Goal: Task Accomplishment & Management: Manage account settings

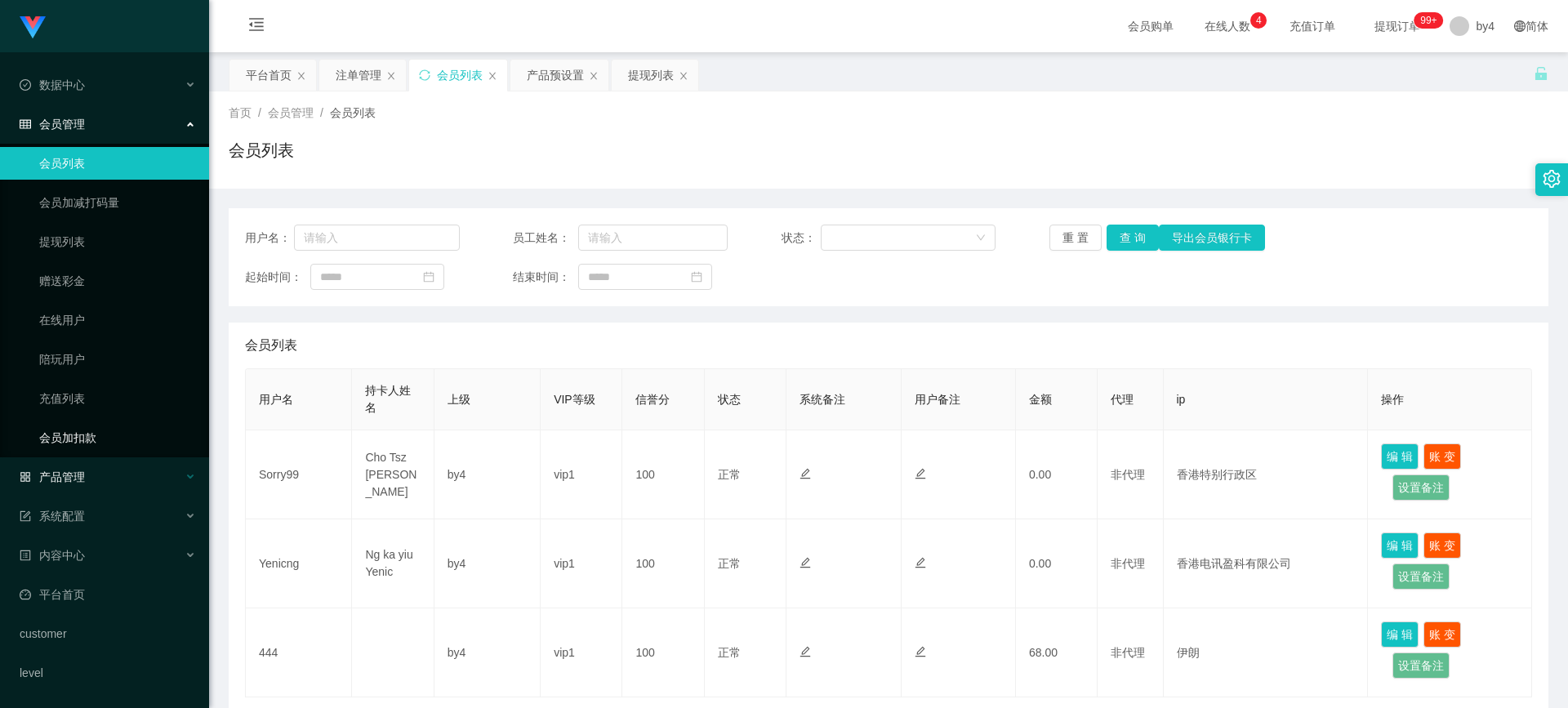
click at [88, 461] on div "产品管理" at bounding box center [104, 477] width 209 height 32
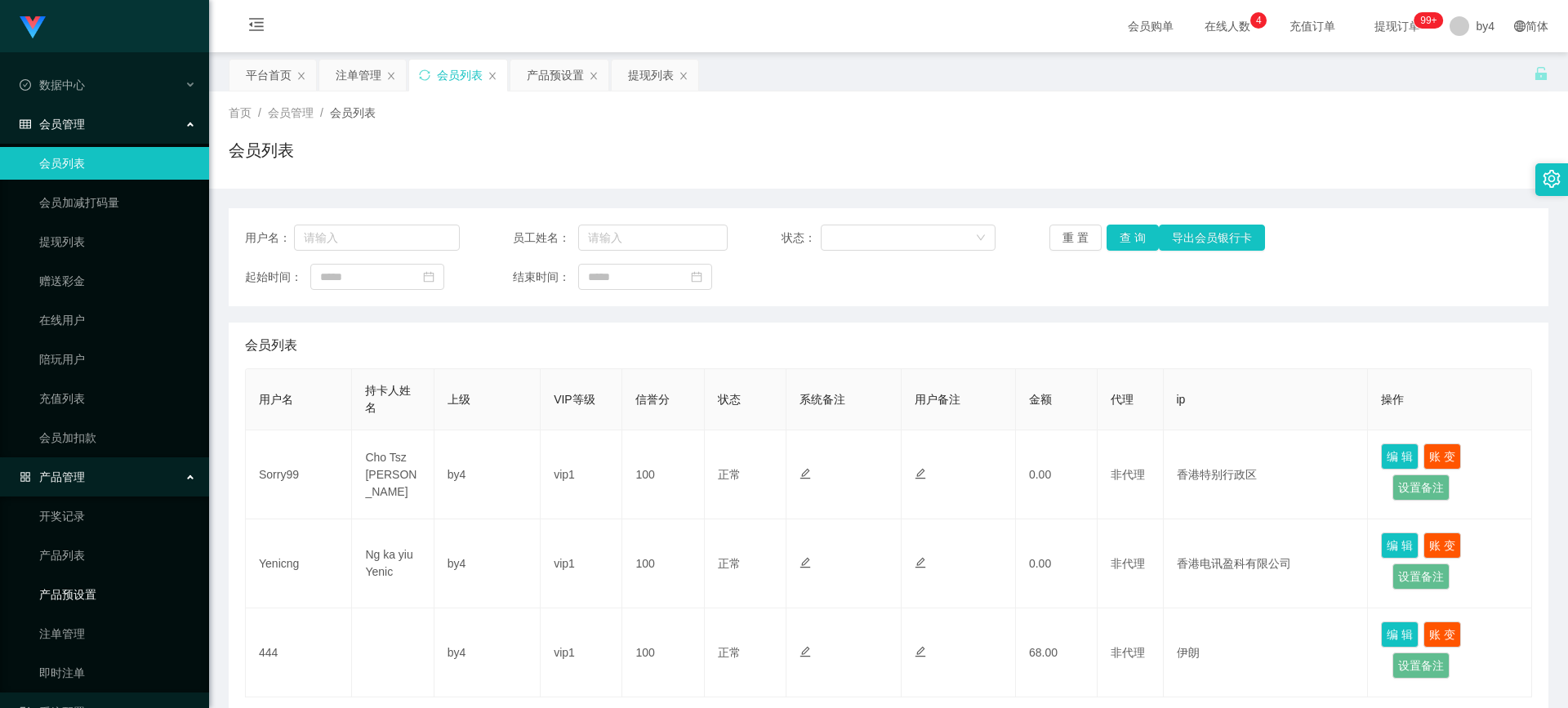
click at [98, 591] on link "产品预设置" at bounding box center [117, 594] width 157 height 32
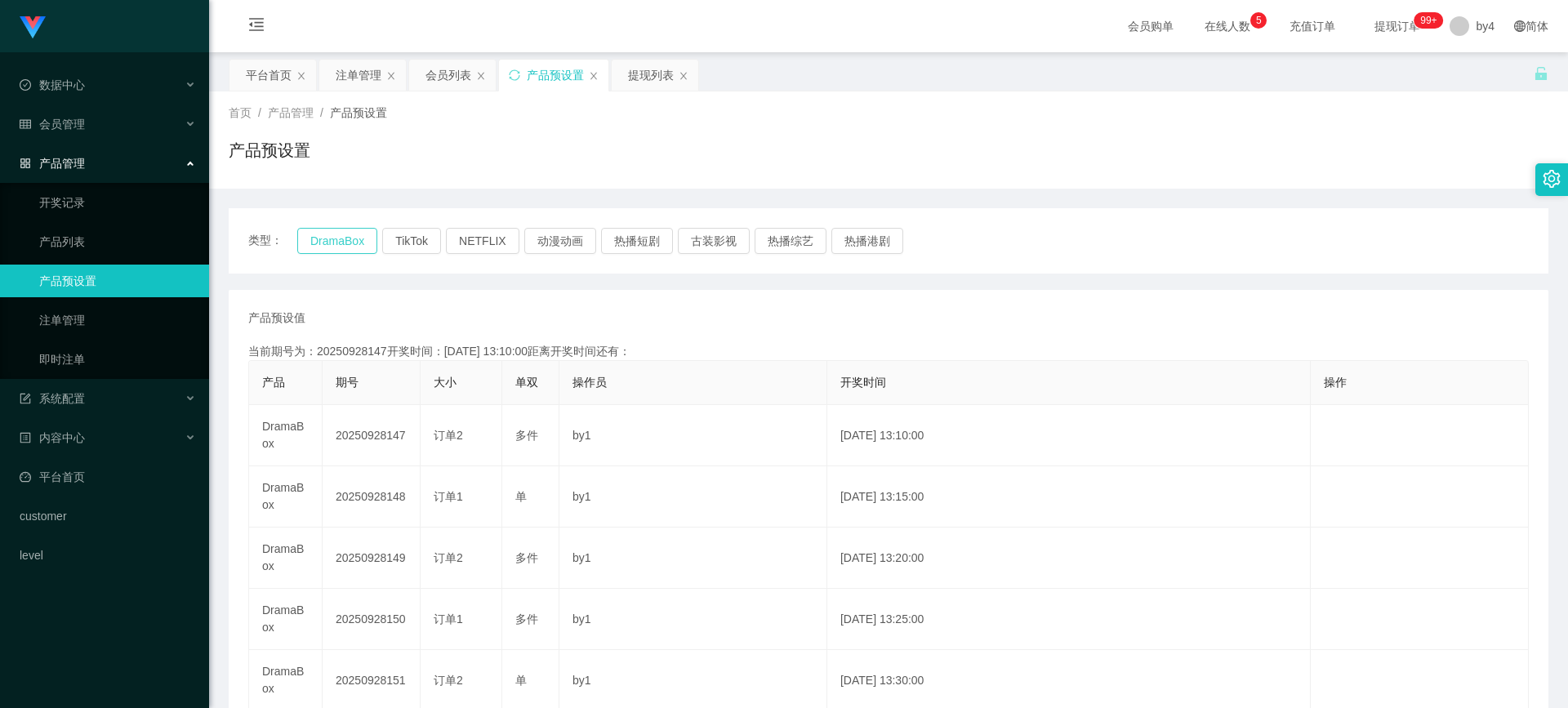
click at [336, 237] on button "DramaBox" at bounding box center [337, 240] width 80 height 27
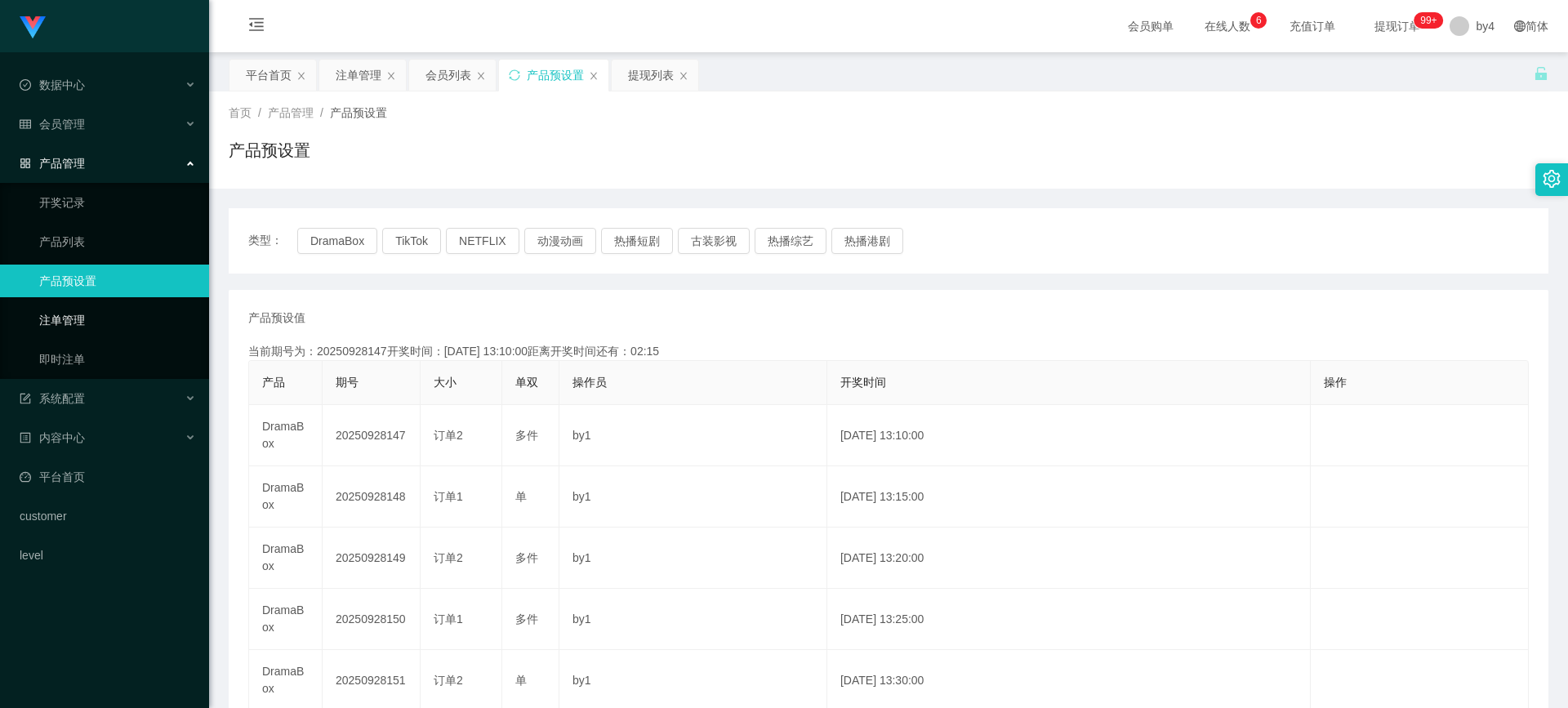
click at [112, 311] on link "注单管理" at bounding box center [117, 319] width 157 height 32
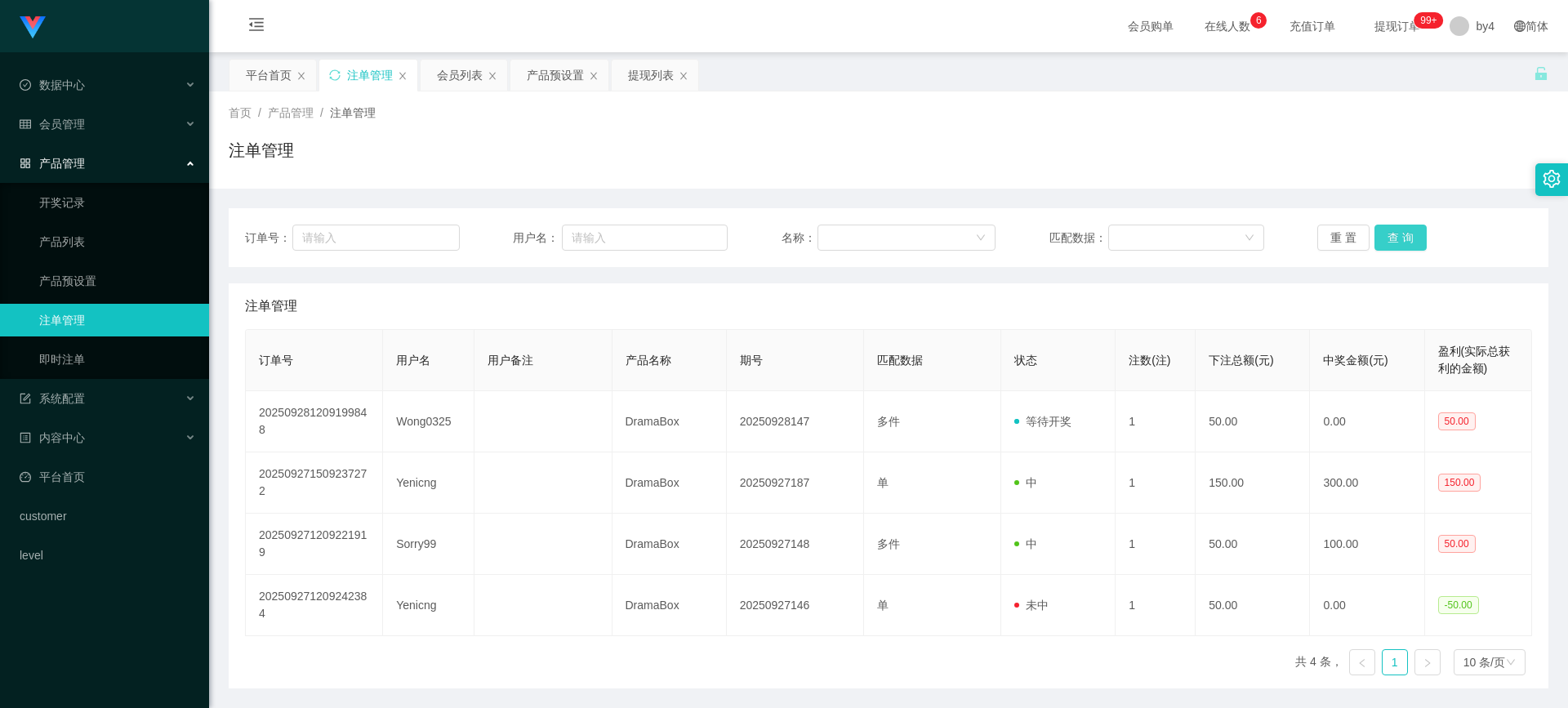
click at [1416, 231] on button "查 询" at bounding box center [1401, 237] width 52 height 27
click at [1416, 231] on div "重 置 查 询" at bounding box center [1424, 237] width 215 height 27
click at [1416, 231] on button "查 询" at bounding box center [1409, 237] width 70 height 27
click at [1394, 241] on button "查 询" at bounding box center [1401, 237] width 52 height 27
click at [1394, 241] on div "重 置 查 询" at bounding box center [1424, 237] width 215 height 27
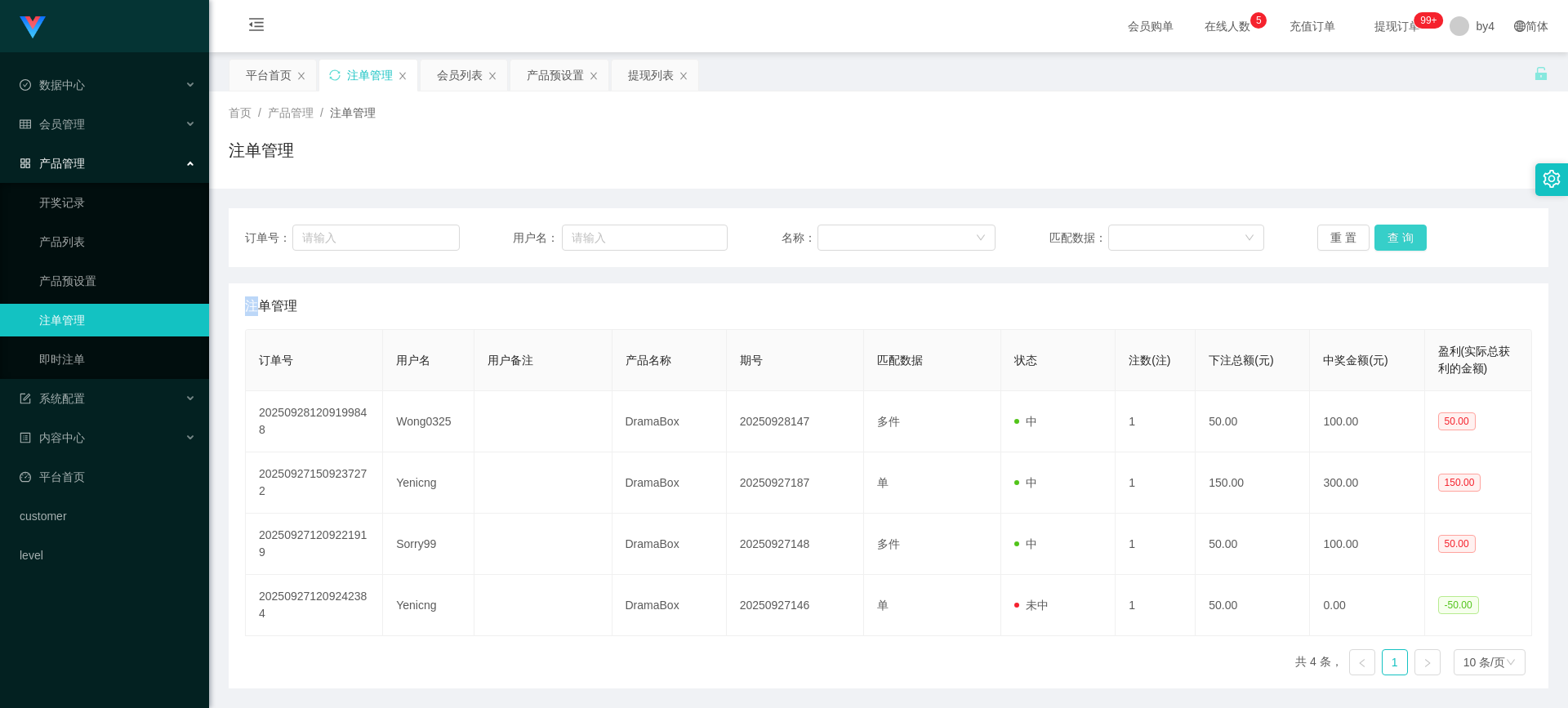
click at [1394, 241] on button "查 询" at bounding box center [1401, 237] width 52 height 27
click at [1394, 241] on div "重 置 查 询" at bounding box center [1424, 237] width 215 height 27
click at [1394, 241] on button "查 询" at bounding box center [1401, 237] width 52 height 27
click at [98, 270] on link "产品预设置" at bounding box center [117, 281] width 157 height 32
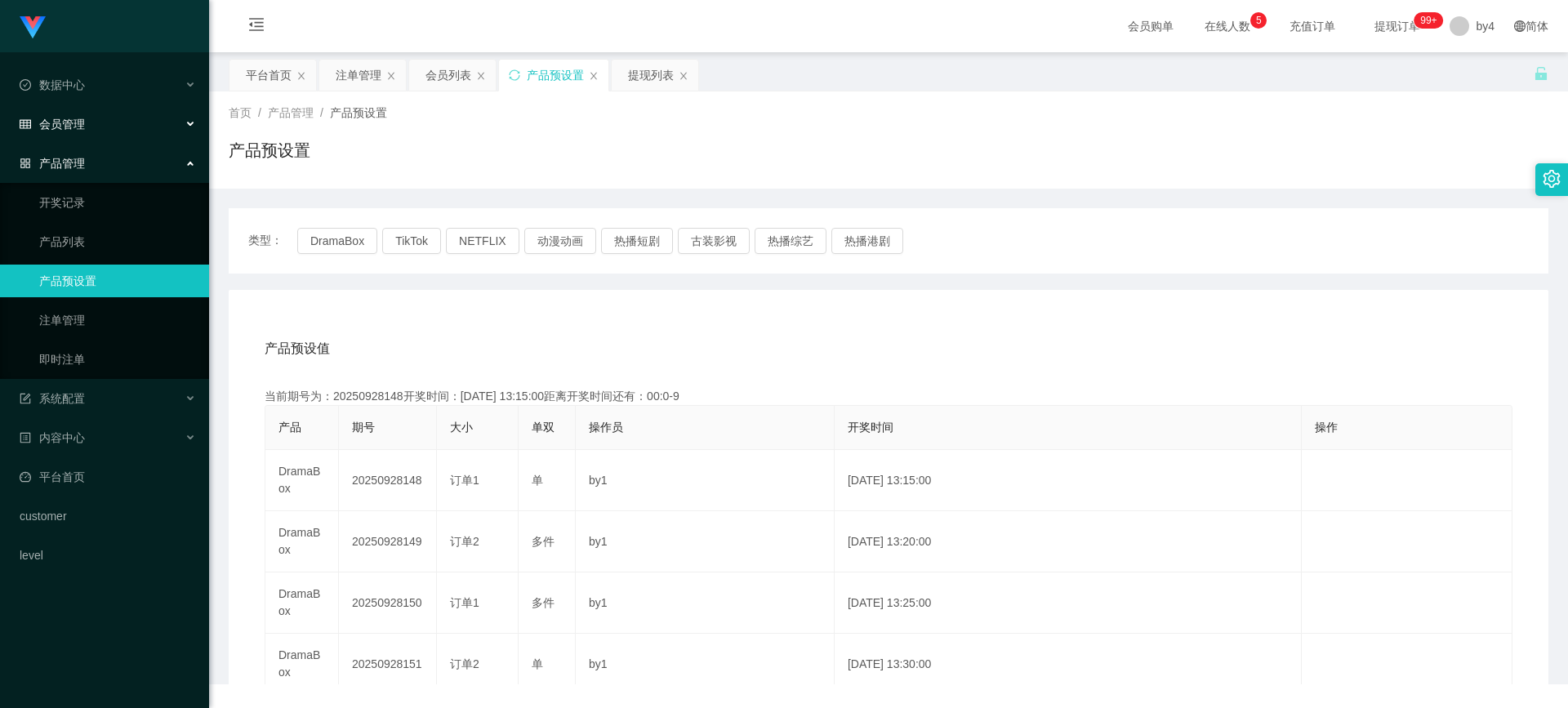
click at [98, 129] on div "会员管理" at bounding box center [104, 123] width 209 height 32
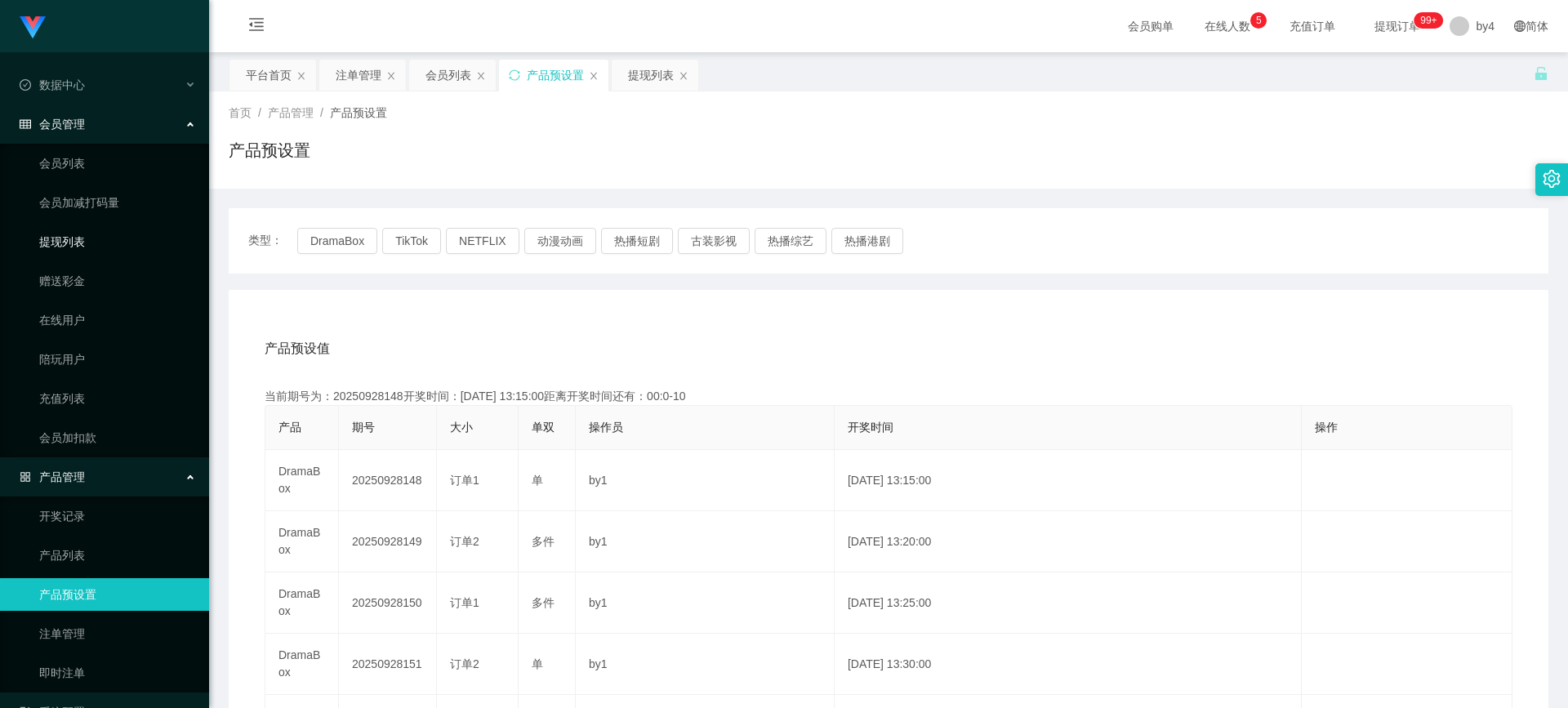
click at [81, 254] on link "提现列表" at bounding box center [117, 241] width 157 height 32
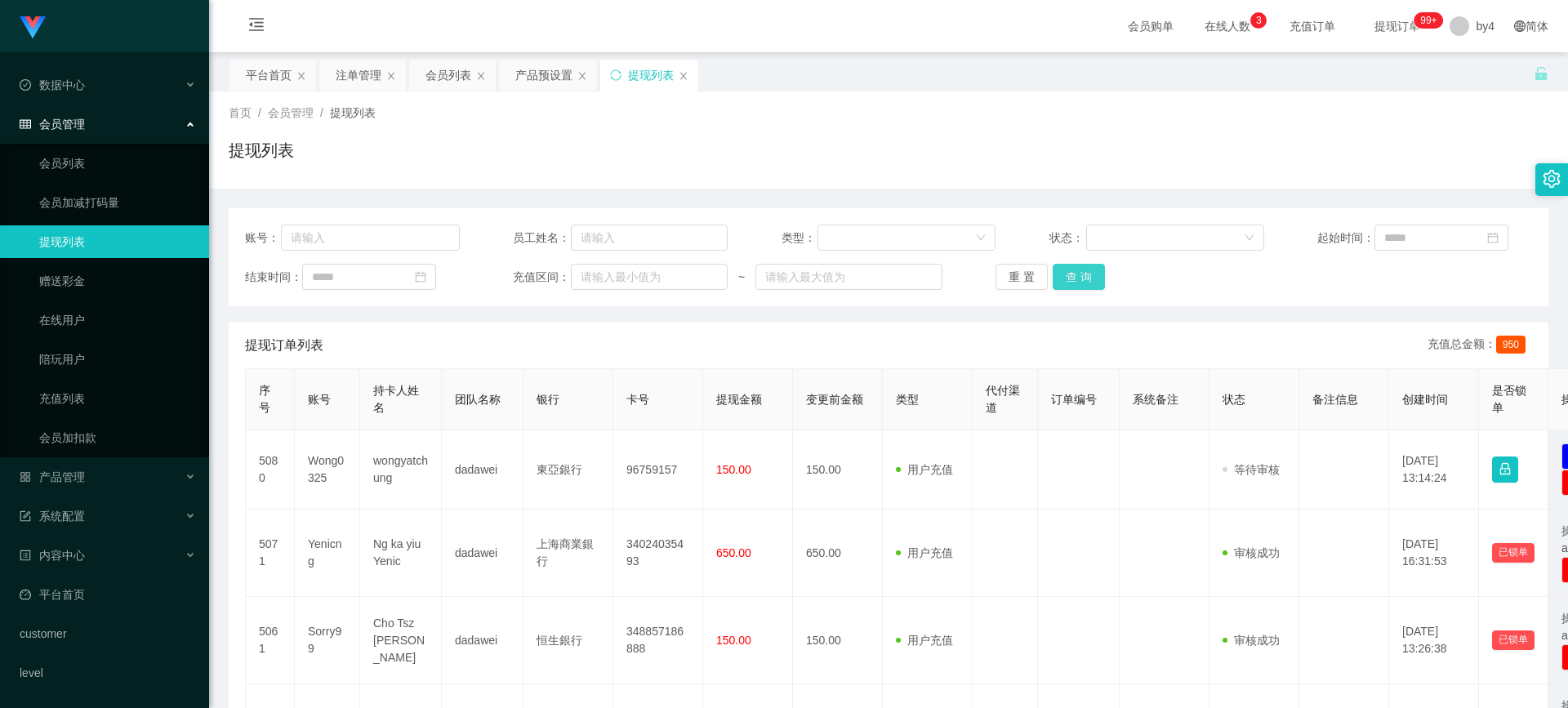
click at [1070, 277] on button "查 询" at bounding box center [1078, 277] width 52 height 27
click at [1070, 277] on div "重 置 查 询" at bounding box center [1103, 277] width 215 height 27
click at [1070, 277] on button "查 询" at bounding box center [1078, 277] width 52 height 27
click at [1070, 277] on div "重 置 查 询" at bounding box center [1103, 277] width 215 height 27
click at [1070, 277] on button "查 询" at bounding box center [1078, 277] width 52 height 27
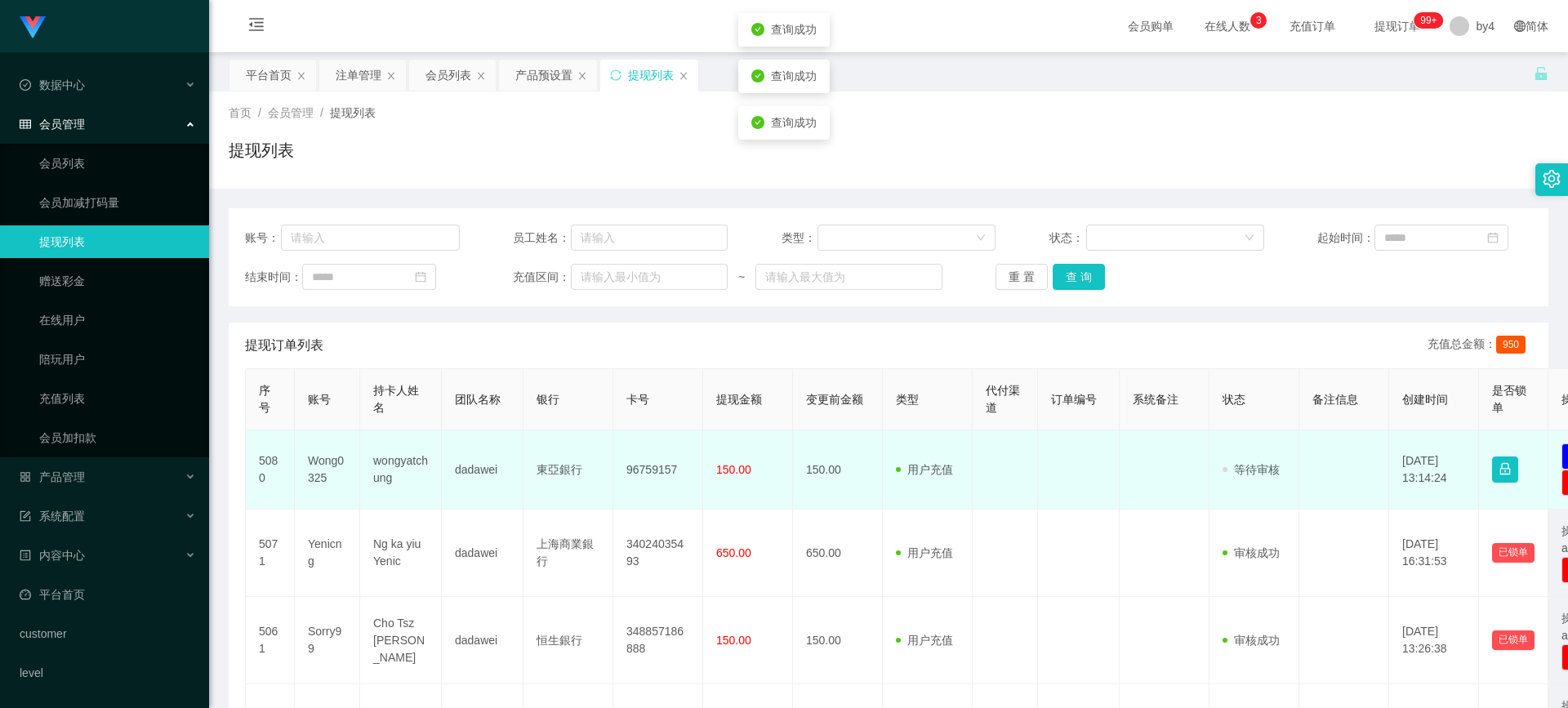
click at [320, 466] on td "Wong0325" at bounding box center [327, 470] width 65 height 79
copy td "Wong0325"
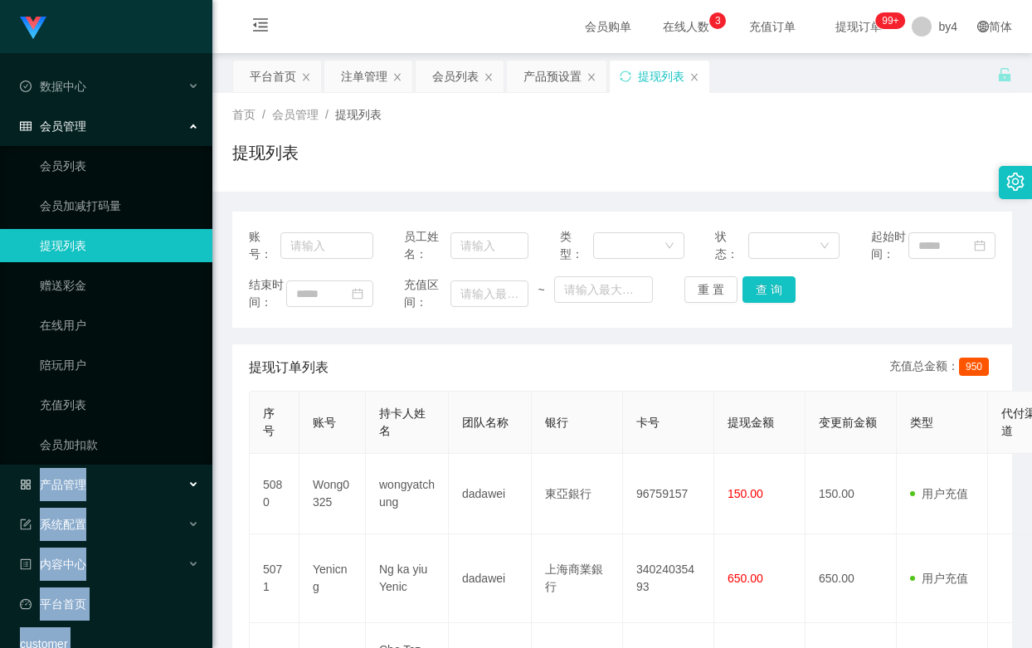
drag, startPoint x: 37, startPoint y: 478, endPoint x: -56, endPoint y: 474, distance: 93.8
click at [0, 474] on html "DramaBox工作台代理端 数据中心 会员管理 会员列表 会员加减打码量 提现列表 赠送彩金 在线用户 陪玩用户 充值列表 会员加扣款 产品管理 开奖记录 …" at bounding box center [516, 324] width 1032 height 648
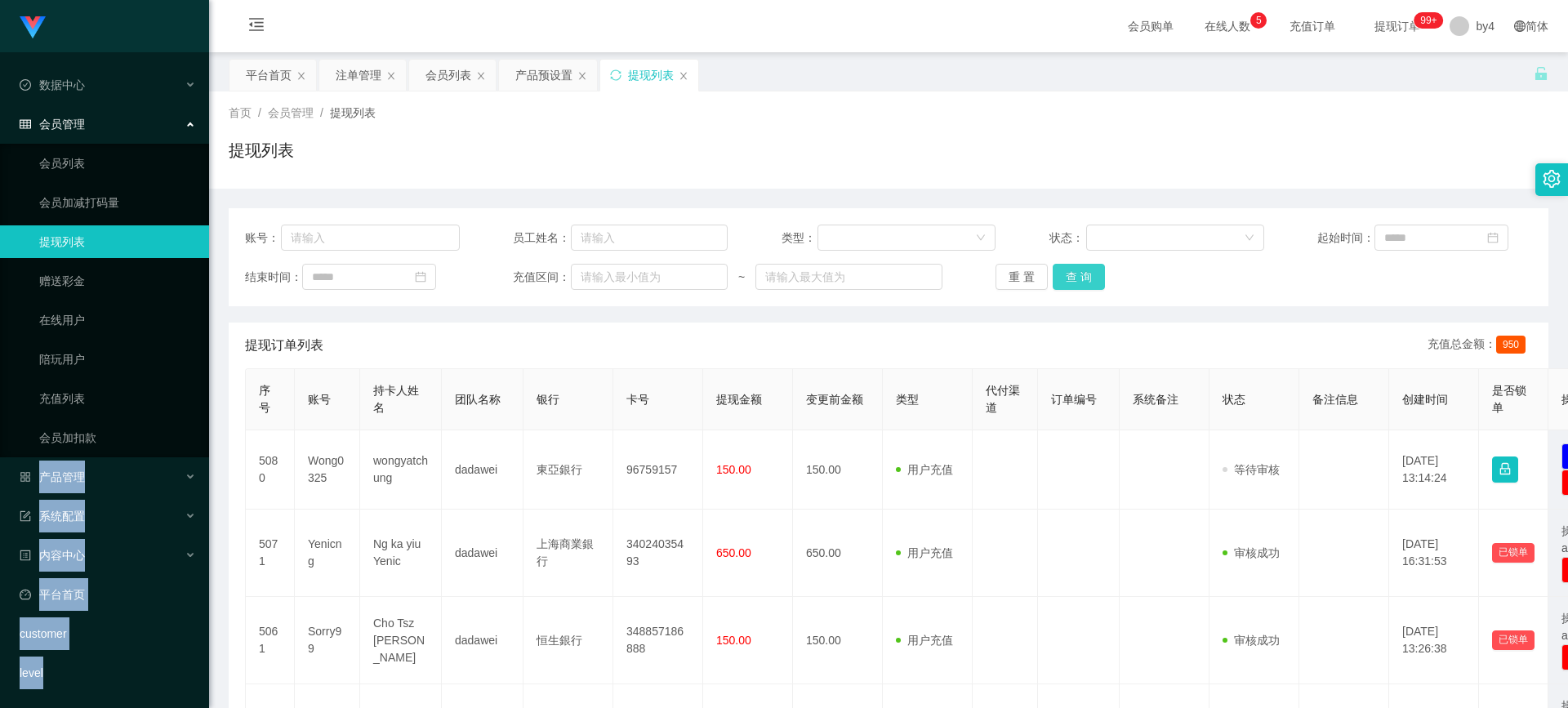
click at [1086, 284] on button "查 询" at bounding box center [1078, 277] width 52 height 27
click at [1086, 284] on div "重 置 查 询" at bounding box center [1103, 277] width 215 height 27
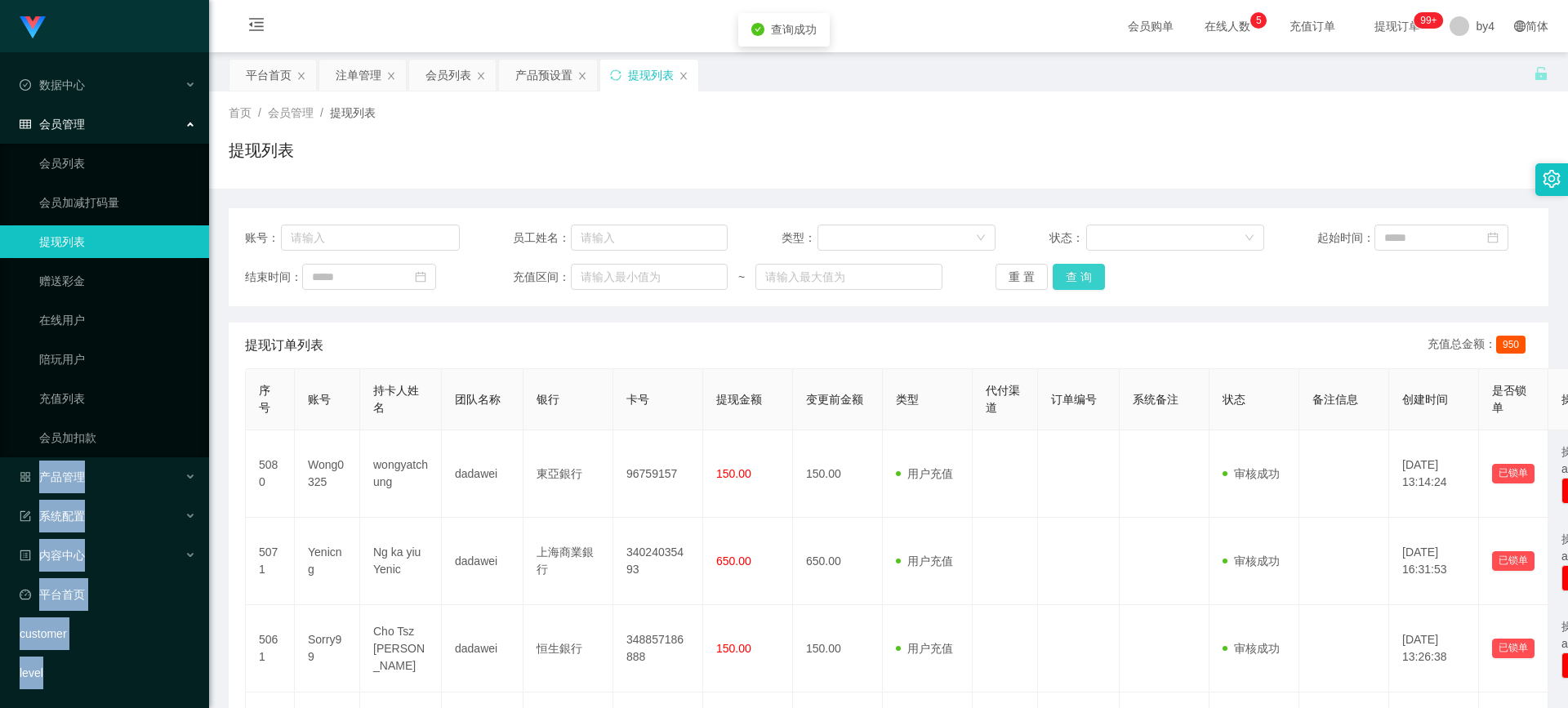
click at [1086, 284] on button "查 询" at bounding box center [1078, 277] width 52 height 27
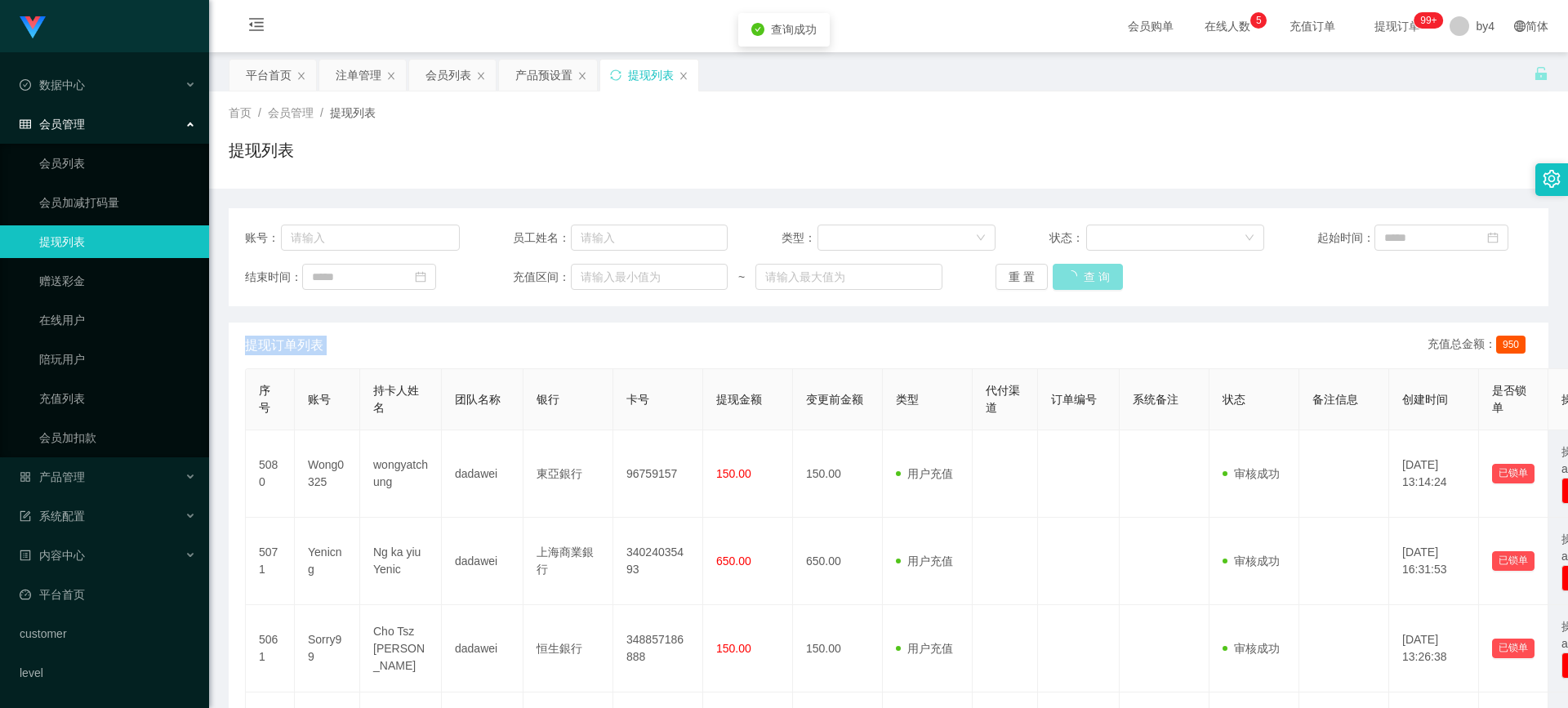
click at [1086, 284] on div "重 置 查 询" at bounding box center [1103, 277] width 215 height 27
click at [1086, 284] on button "查 询" at bounding box center [1078, 277] width 52 height 27
click at [1469, 67] on span "退出登录" at bounding box center [1476, 71] width 45 height 13
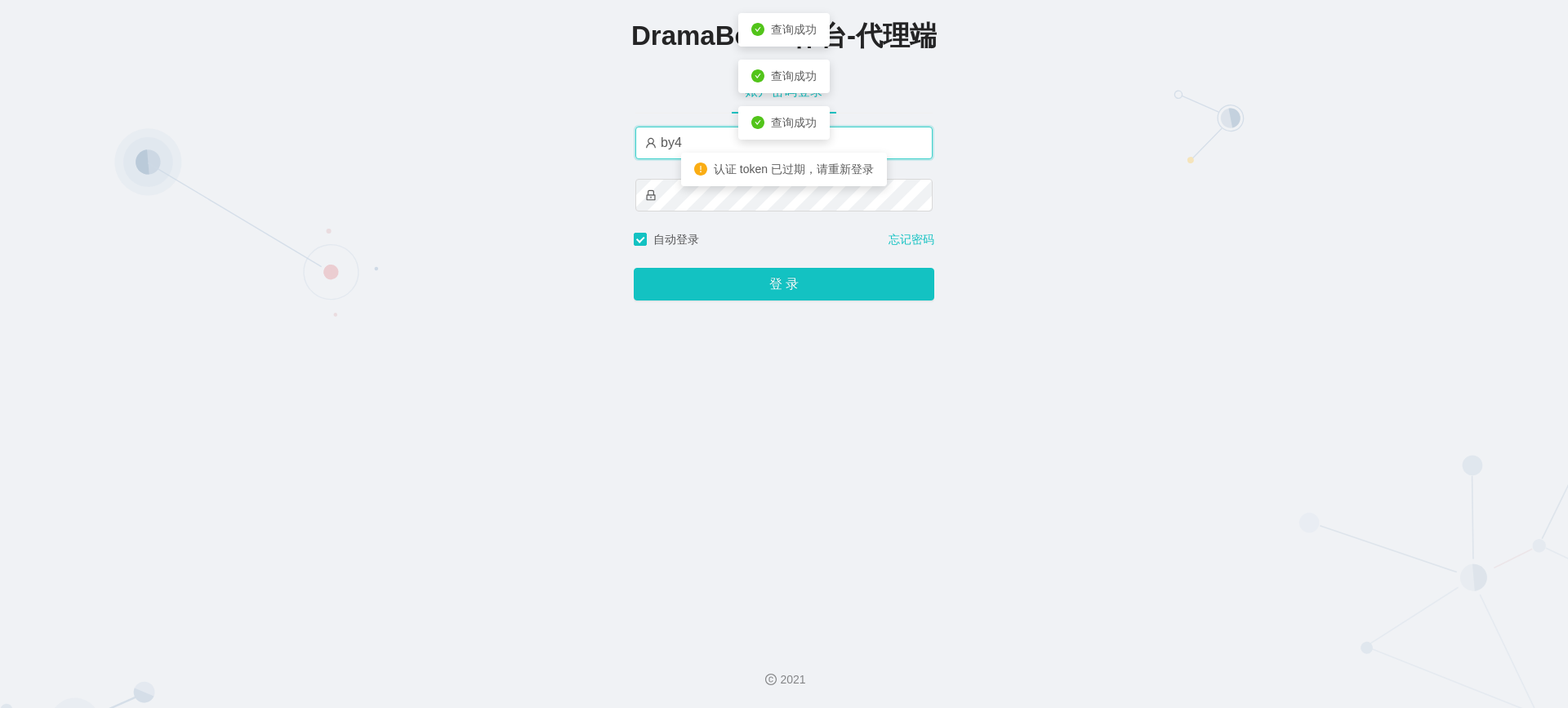
click at [699, 146] on input "by4" at bounding box center [784, 143] width 297 height 32
type input "by8"
click at [633, 268] on button "登 录" at bounding box center [783, 284] width 300 height 32
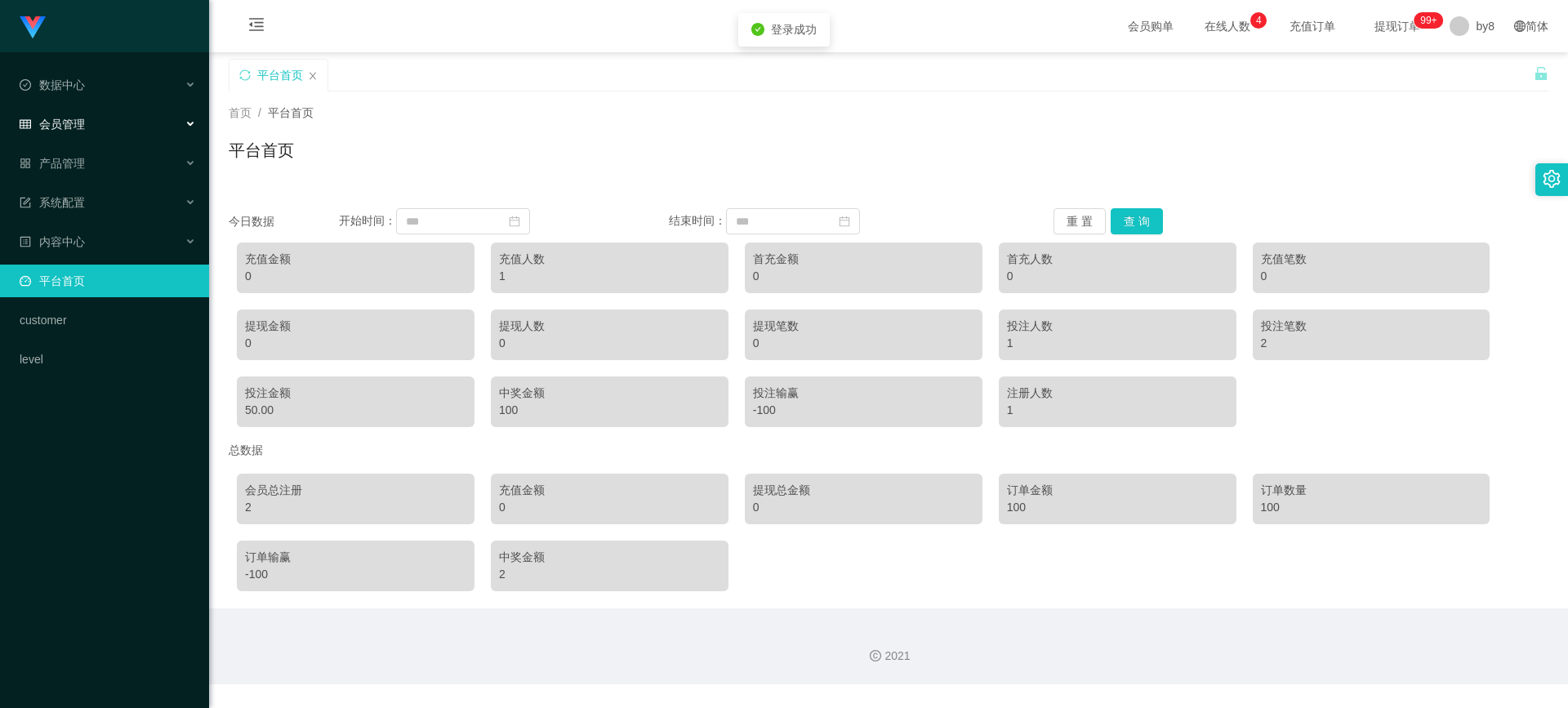
click at [79, 122] on span "会员管理" at bounding box center [52, 123] width 65 height 13
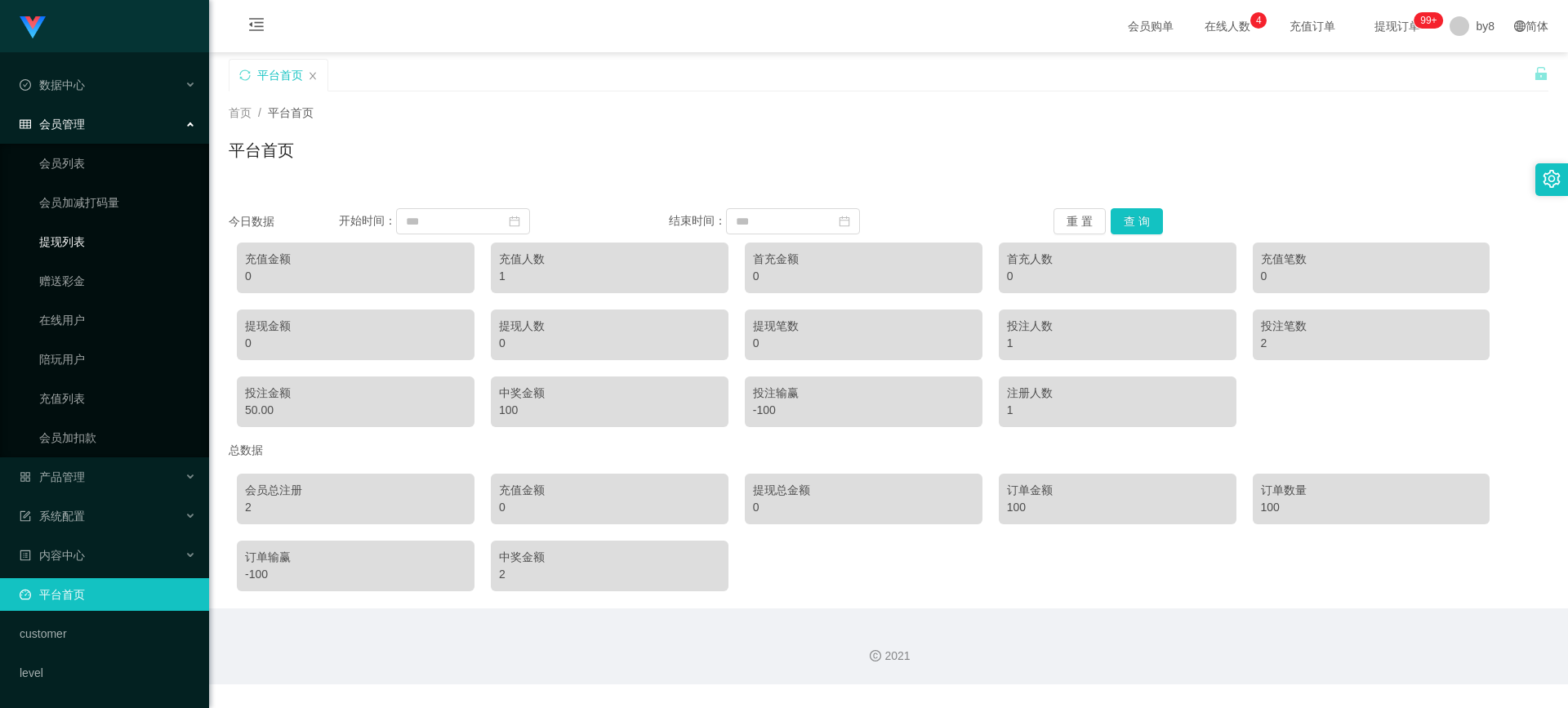
click at [82, 235] on link "提现列表" at bounding box center [117, 241] width 157 height 32
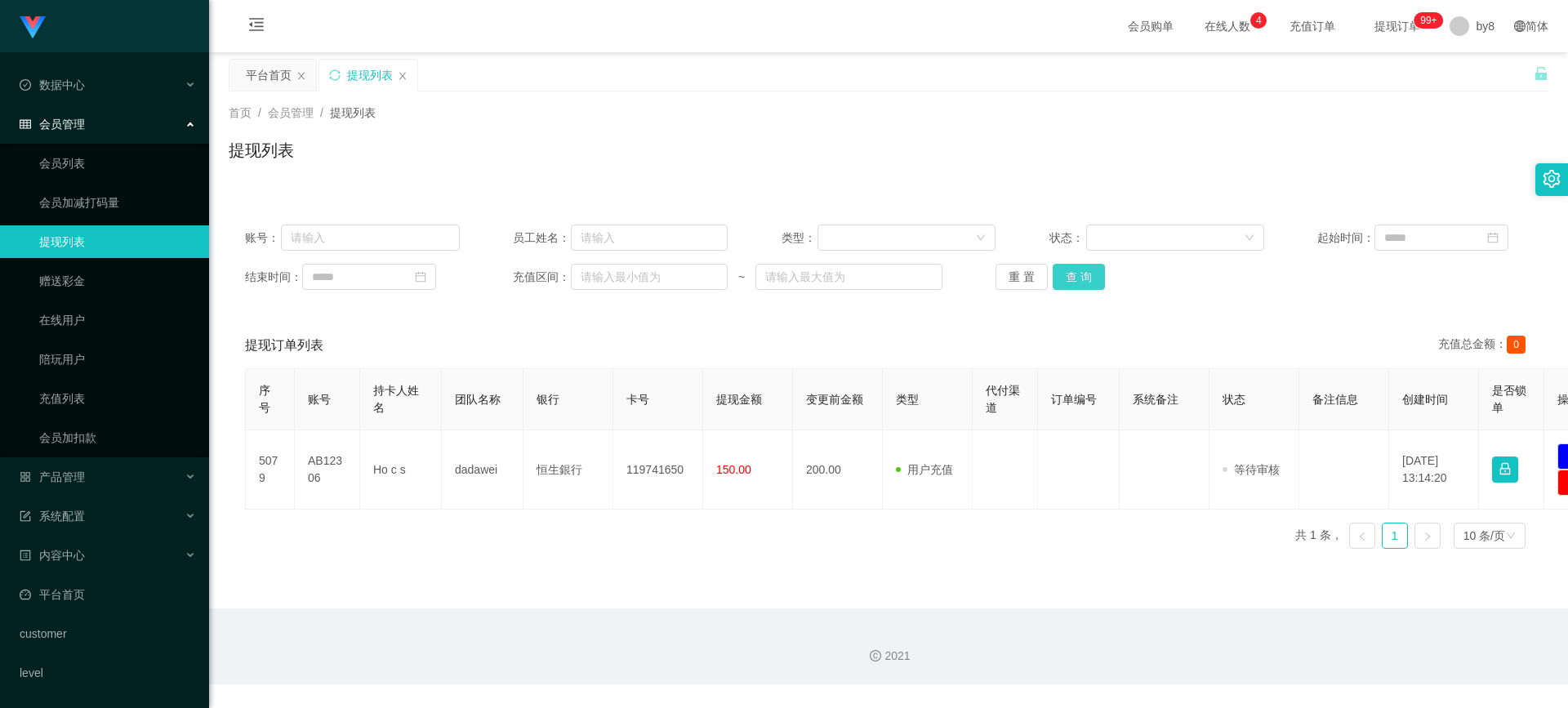
click at [1080, 271] on button "查 询" at bounding box center [1078, 277] width 52 height 27
click at [1080, 271] on div "重 置 查 询" at bounding box center [1103, 277] width 215 height 27
click at [1080, 271] on button "查 询" at bounding box center [1078, 277] width 52 height 27
click at [1080, 271] on div "重 置 查 询" at bounding box center [1103, 277] width 215 height 27
click at [1080, 271] on button "查 询" at bounding box center [1078, 277] width 52 height 27
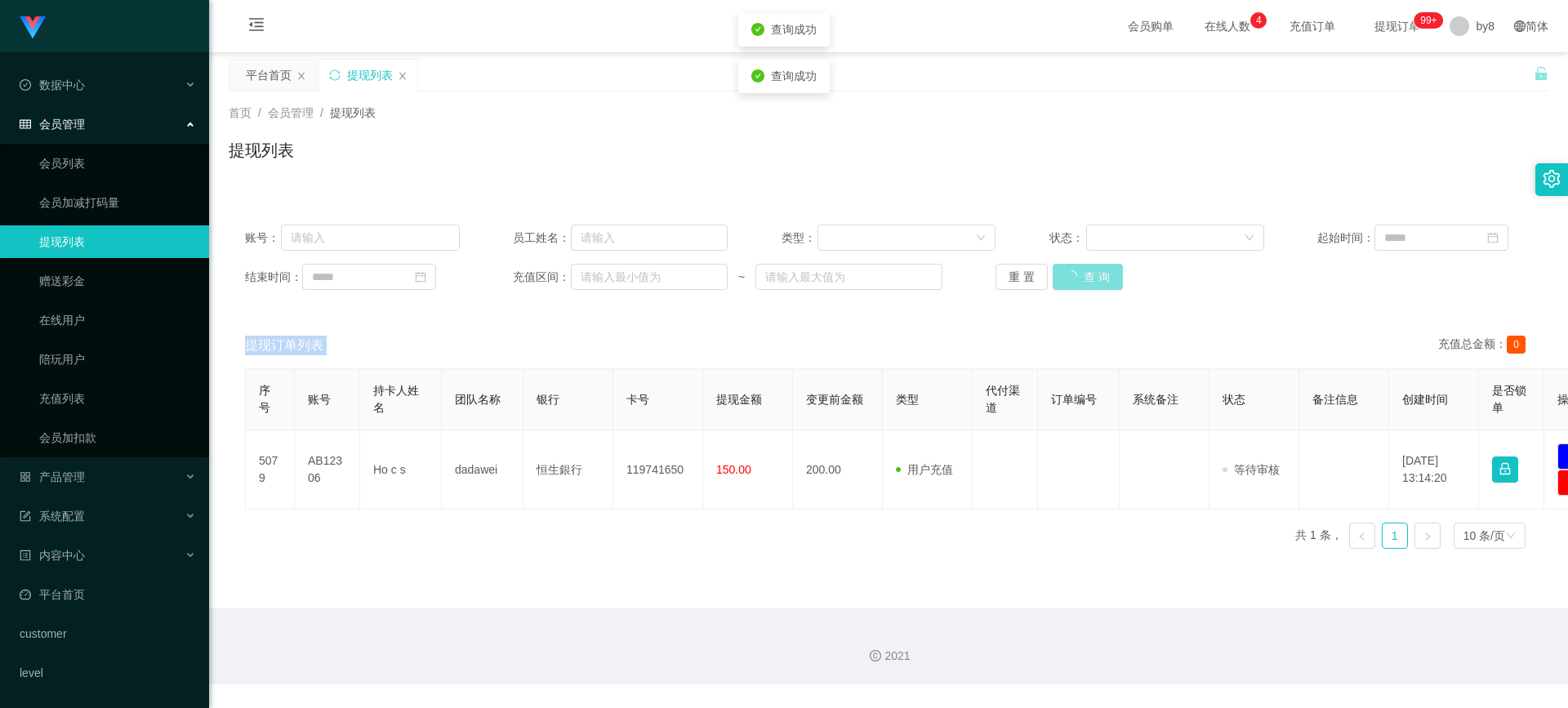
click at [1080, 271] on div "重 置 查 询" at bounding box center [1103, 277] width 215 height 27
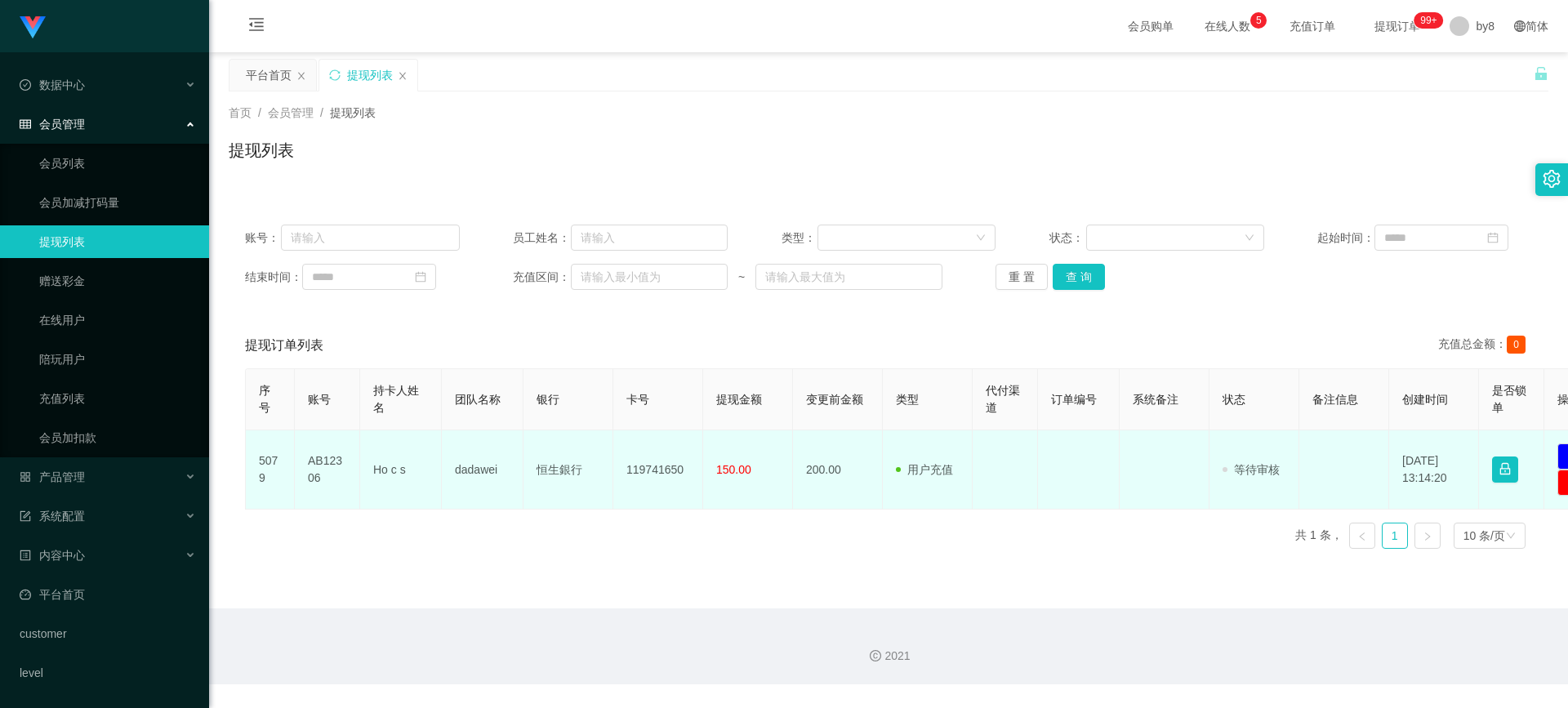
click at [303, 469] on td "AB12306" at bounding box center [327, 470] width 65 height 79
copy td "AB12306"
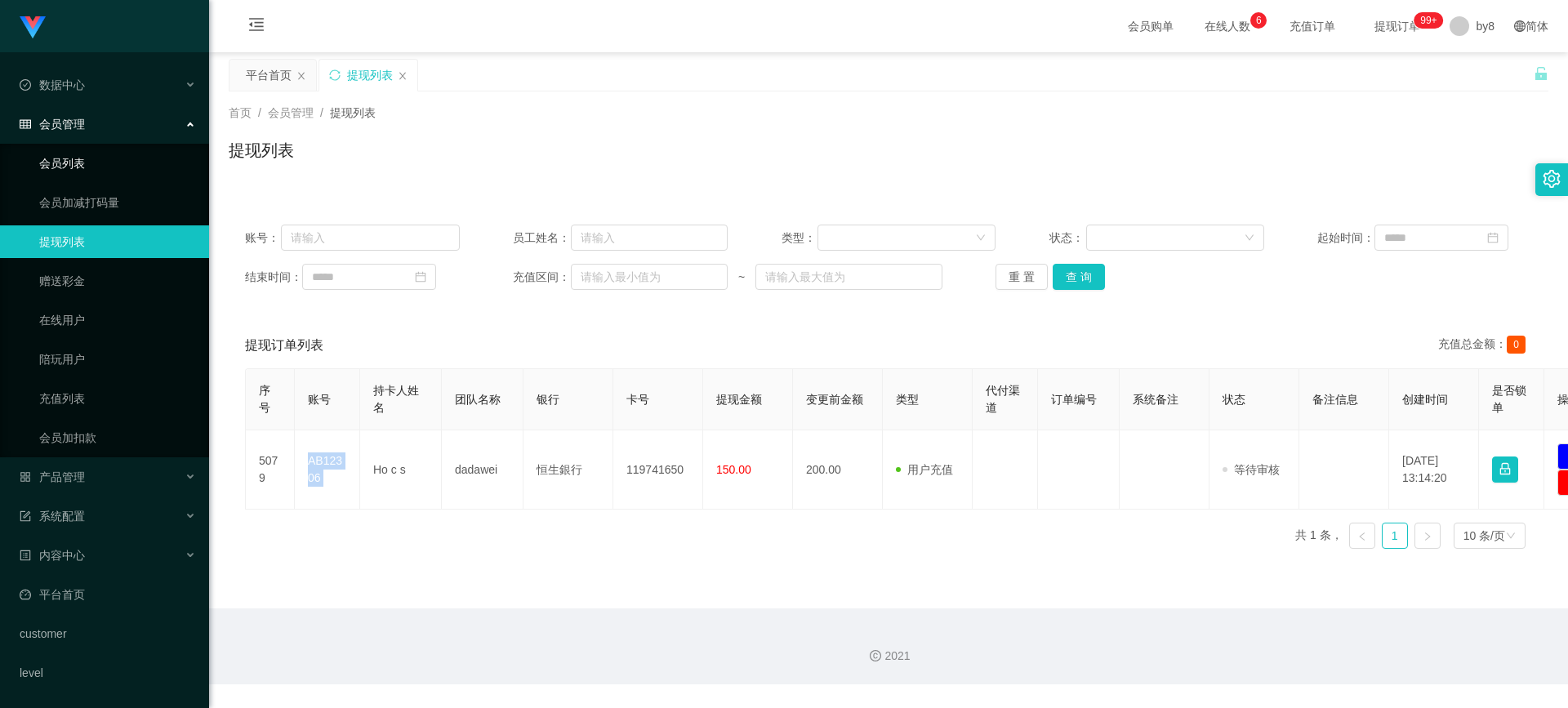
click at [85, 171] on link "会员列表" at bounding box center [117, 162] width 157 height 32
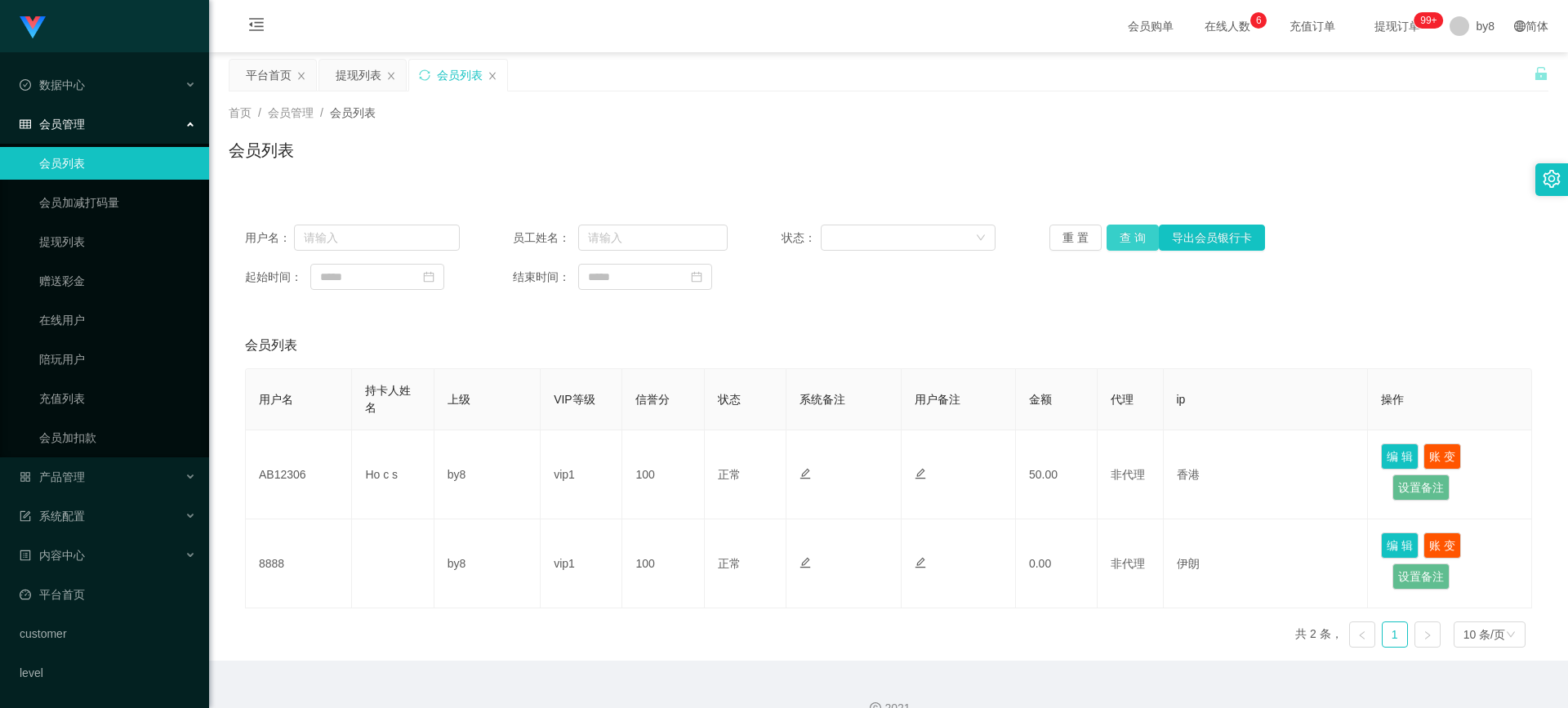
click at [1130, 231] on button "查 询" at bounding box center [1133, 237] width 52 height 27
click at [1130, 231] on div "重 置 查 询 导出会员银行卡" at bounding box center [1157, 237] width 215 height 27
click at [1130, 231] on button "查 询" at bounding box center [1133, 237] width 52 height 27
click at [1130, 231] on div "重 置 查 询 导出会员银行卡" at bounding box center [1157, 237] width 215 height 27
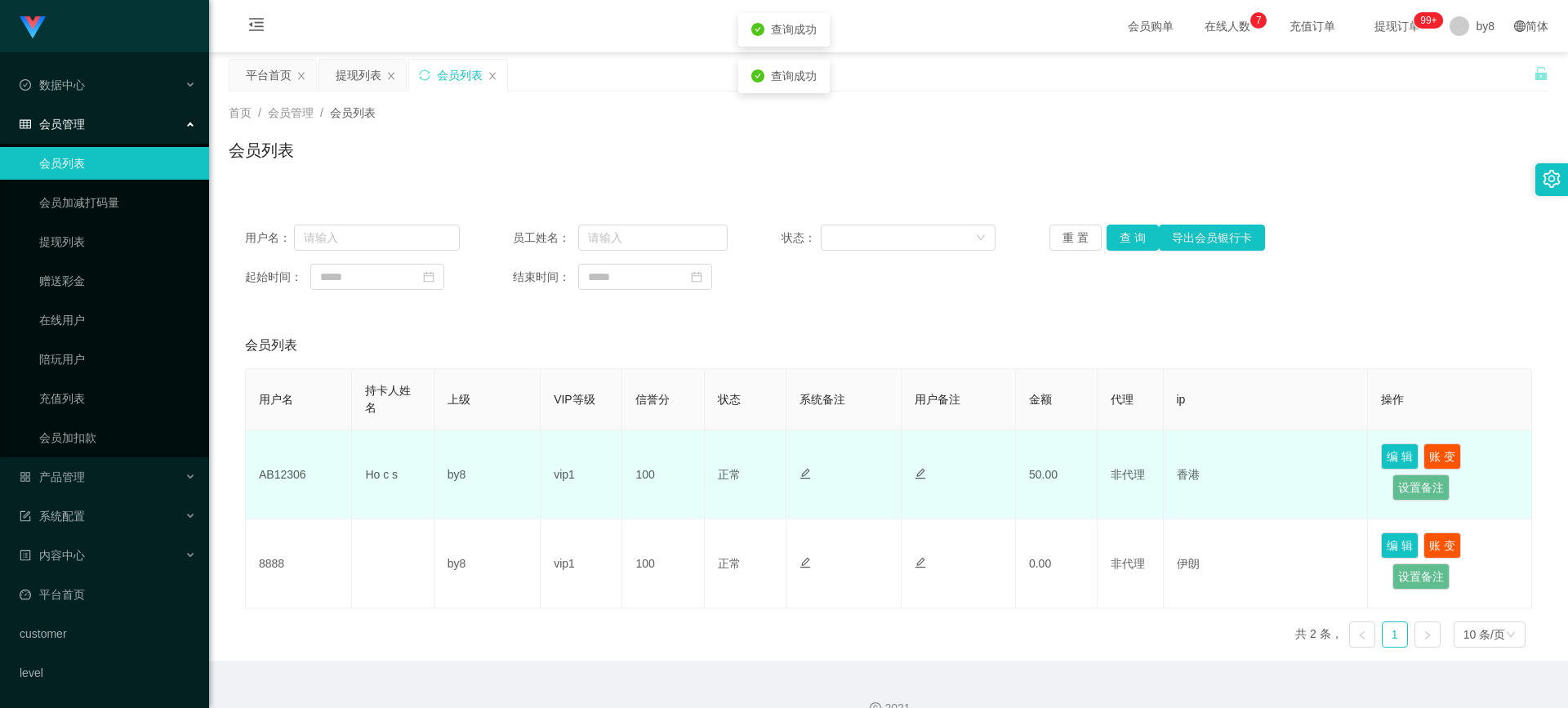
click at [257, 481] on td "AB12306" at bounding box center [299, 475] width 106 height 89
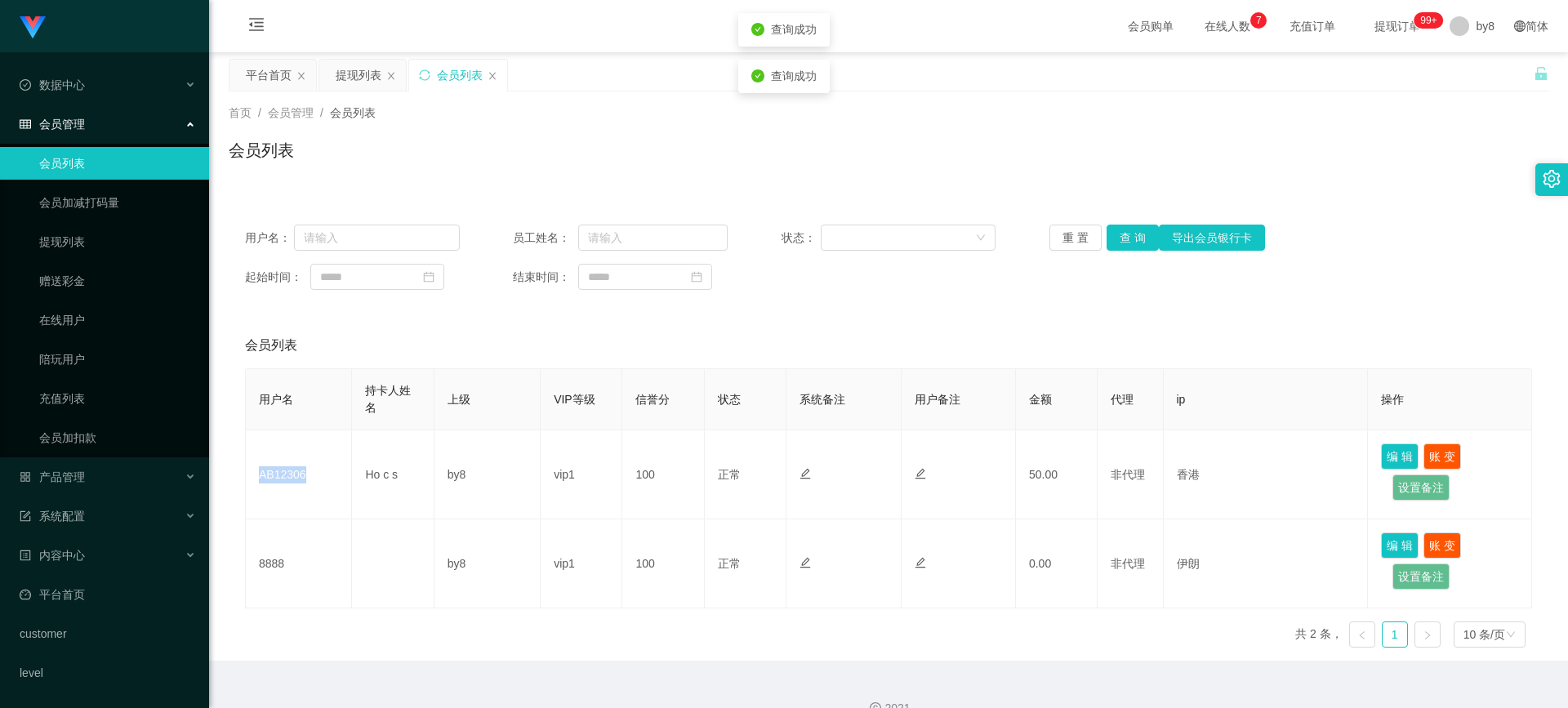
copy td "AB12306"
click at [75, 467] on div "产品管理" at bounding box center [104, 477] width 209 height 32
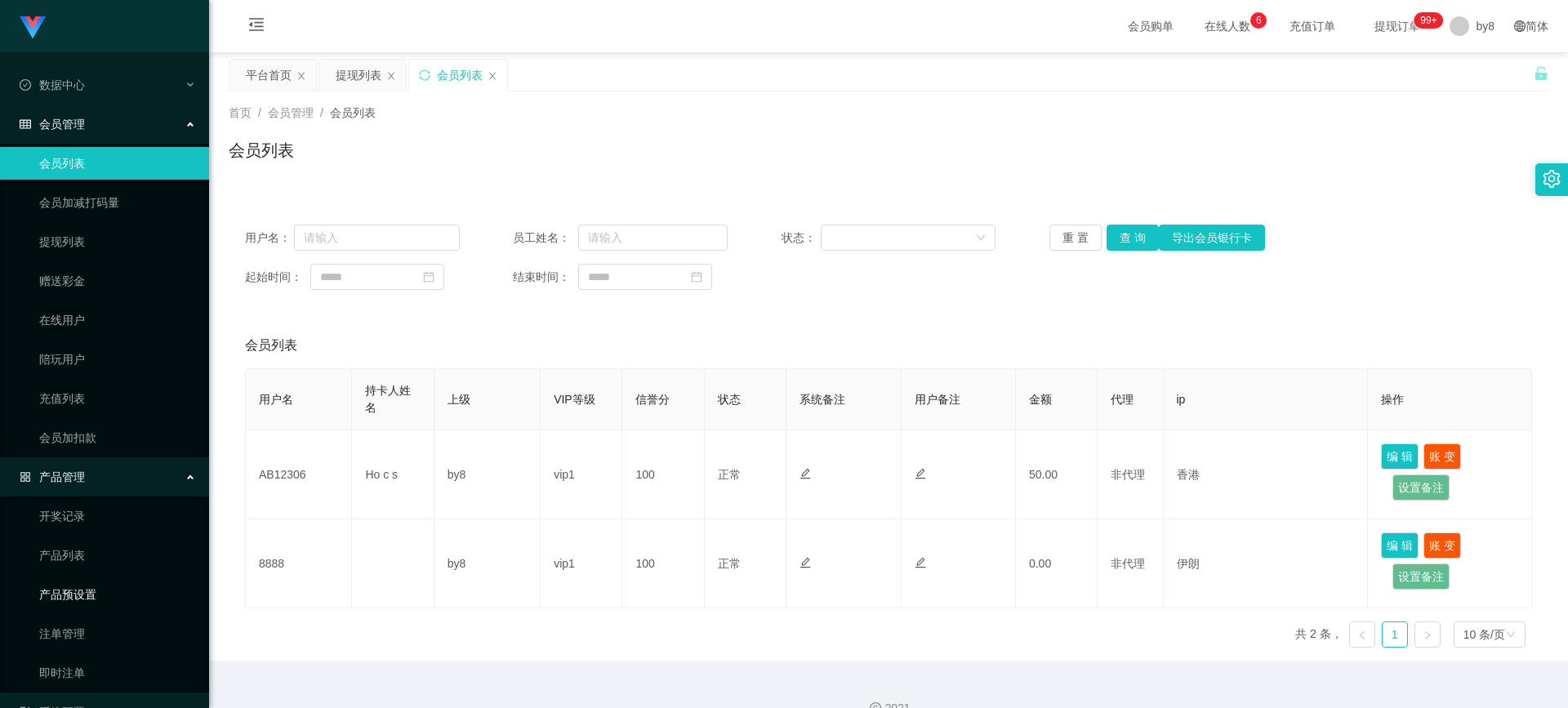
click at [76, 596] on link "产品预设置" at bounding box center [117, 594] width 157 height 32
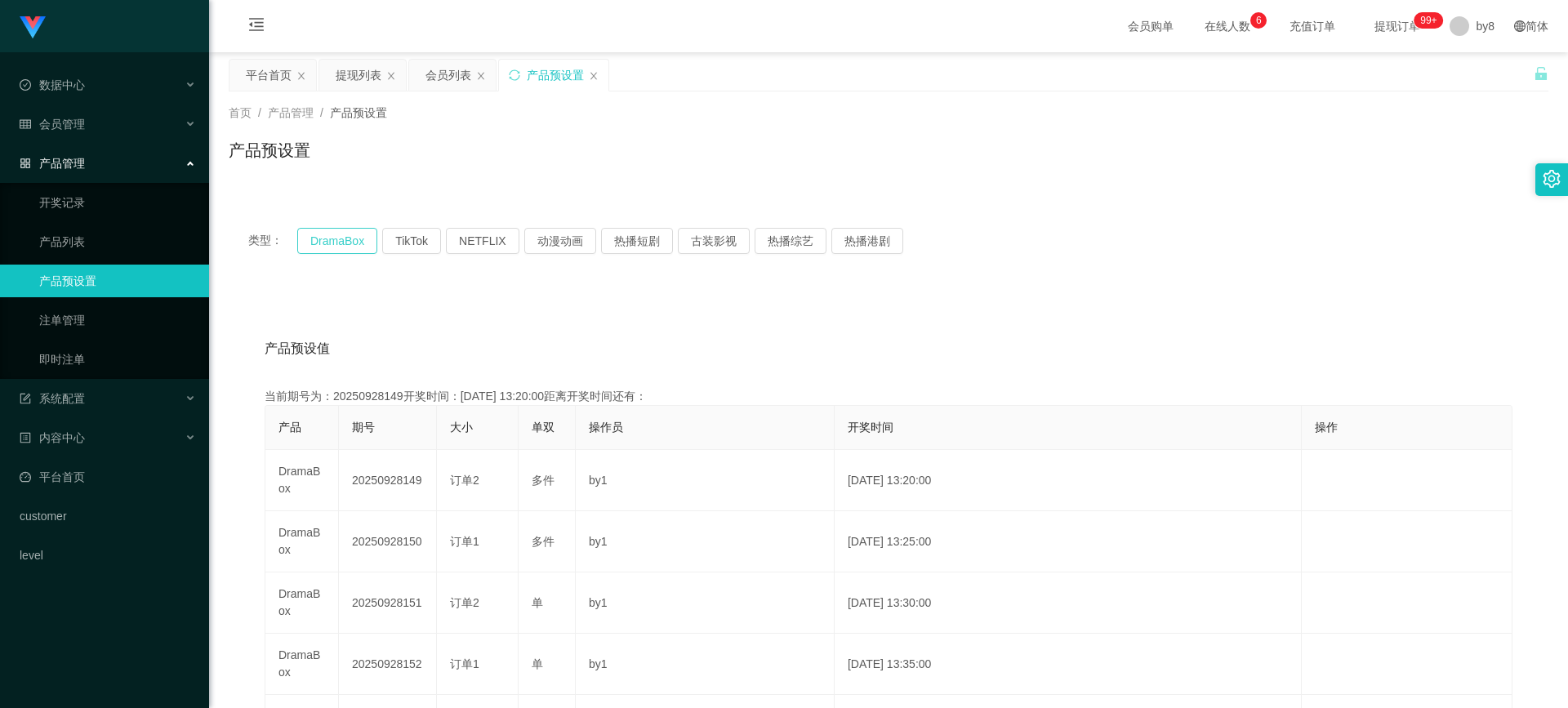
click at [323, 239] on button "DramaBox" at bounding box center [337, 240] width 80 height 27
click at [323, 238] on button "DramaBox" at bounding box center [337, 240] width 80 height 27
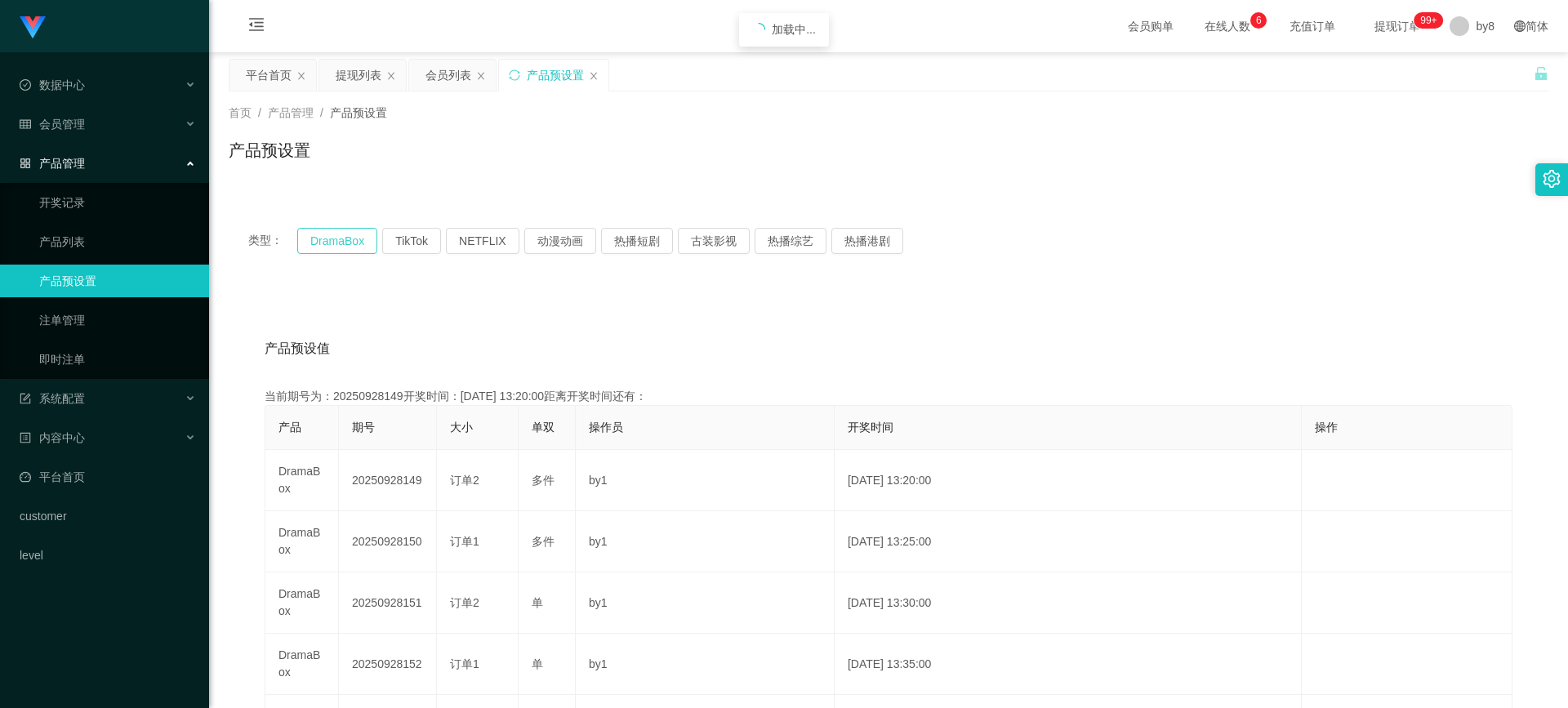
click at [323, 238] on button "DramaBox" at bounding box center [337, 240] width 80 height 27
click at [71, 102] on li "数据中心" at bounding box center [104, 87] width 209 height 35
click at [71, 115] on div "会员管理" at bounding box center [104, 123] width 209 height 32
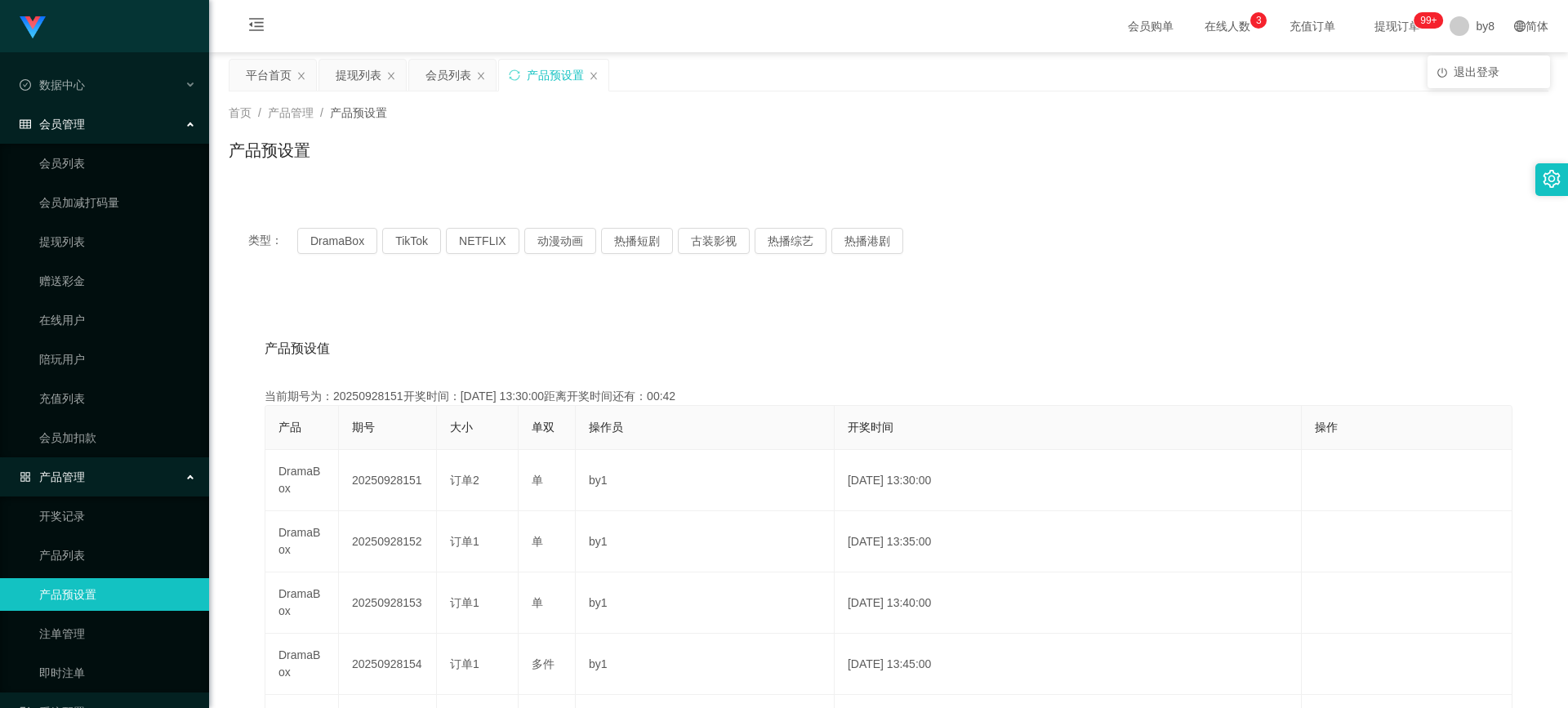
click at [1465, 56] on ul "退出登录" at bounding box center [1488, 71] width 122 height 32
click at [1464, 62] on li "退出登录" at bounding box center [1488, 72] width 122 height 27
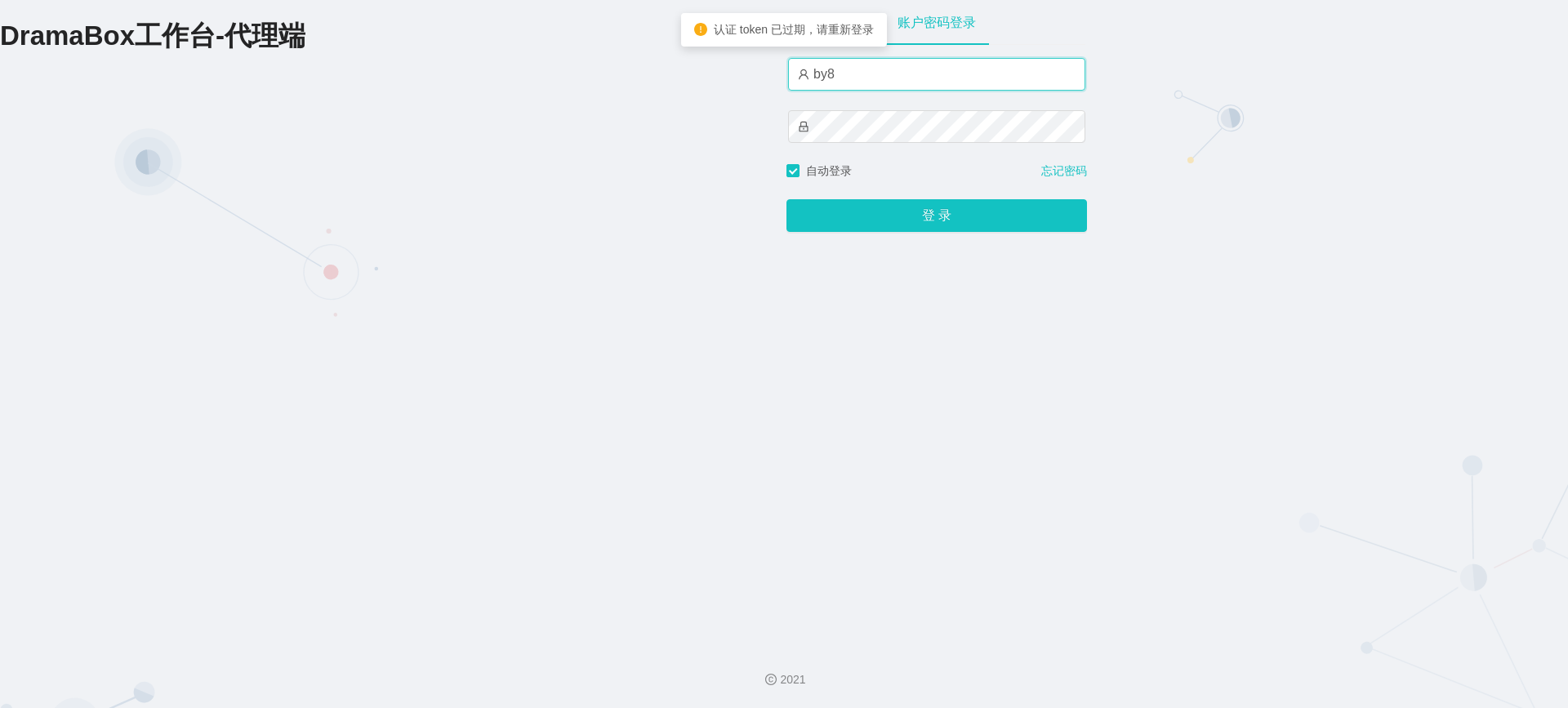
click at [862, 77] on input "by8" at bounding box center [937, 74] width 297 height 32
type input "by4"
click at [787, 199] on button "登 录" at bounding box center [937, 215] width 300 height 32
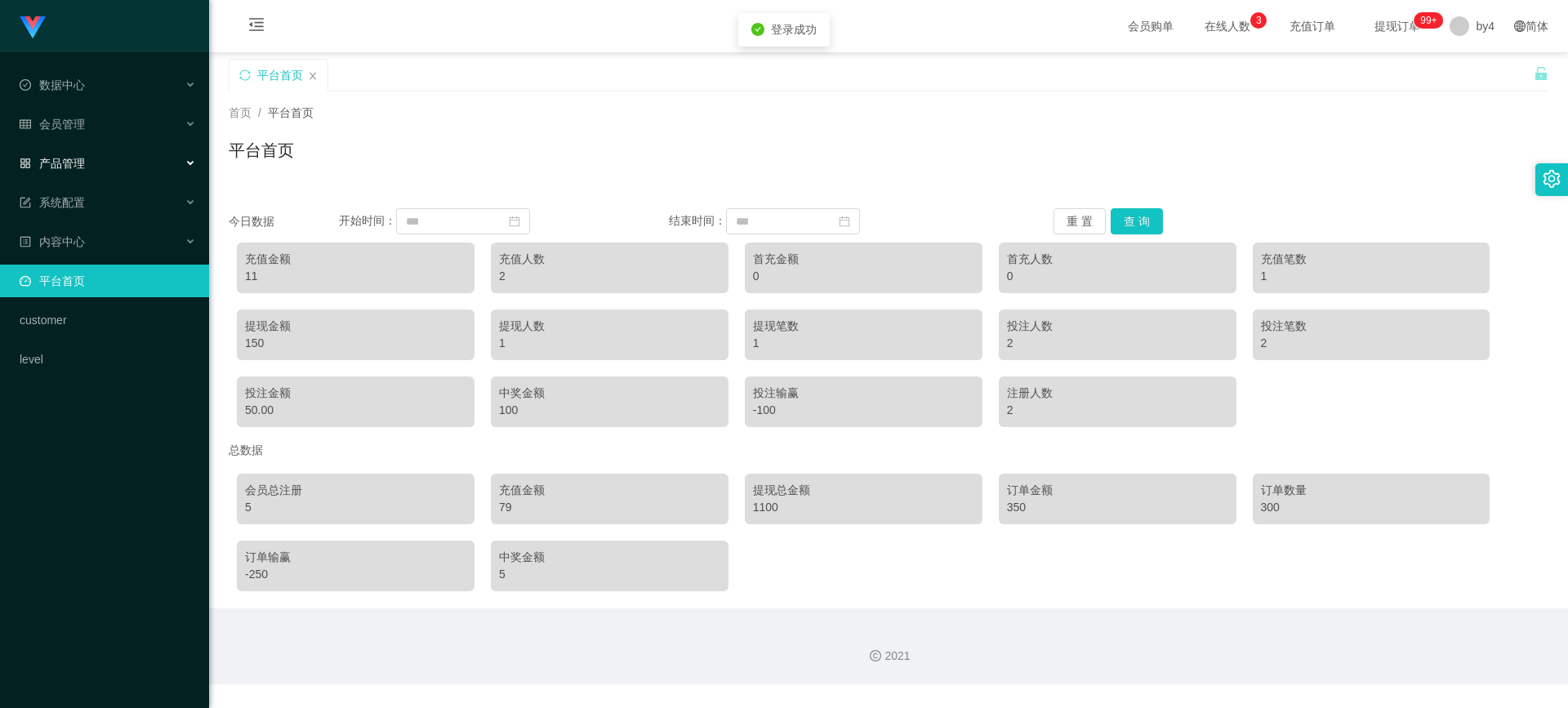
click at [103, 154] on div "产品管理" at bounding box center [104, 162] width 209 height 32
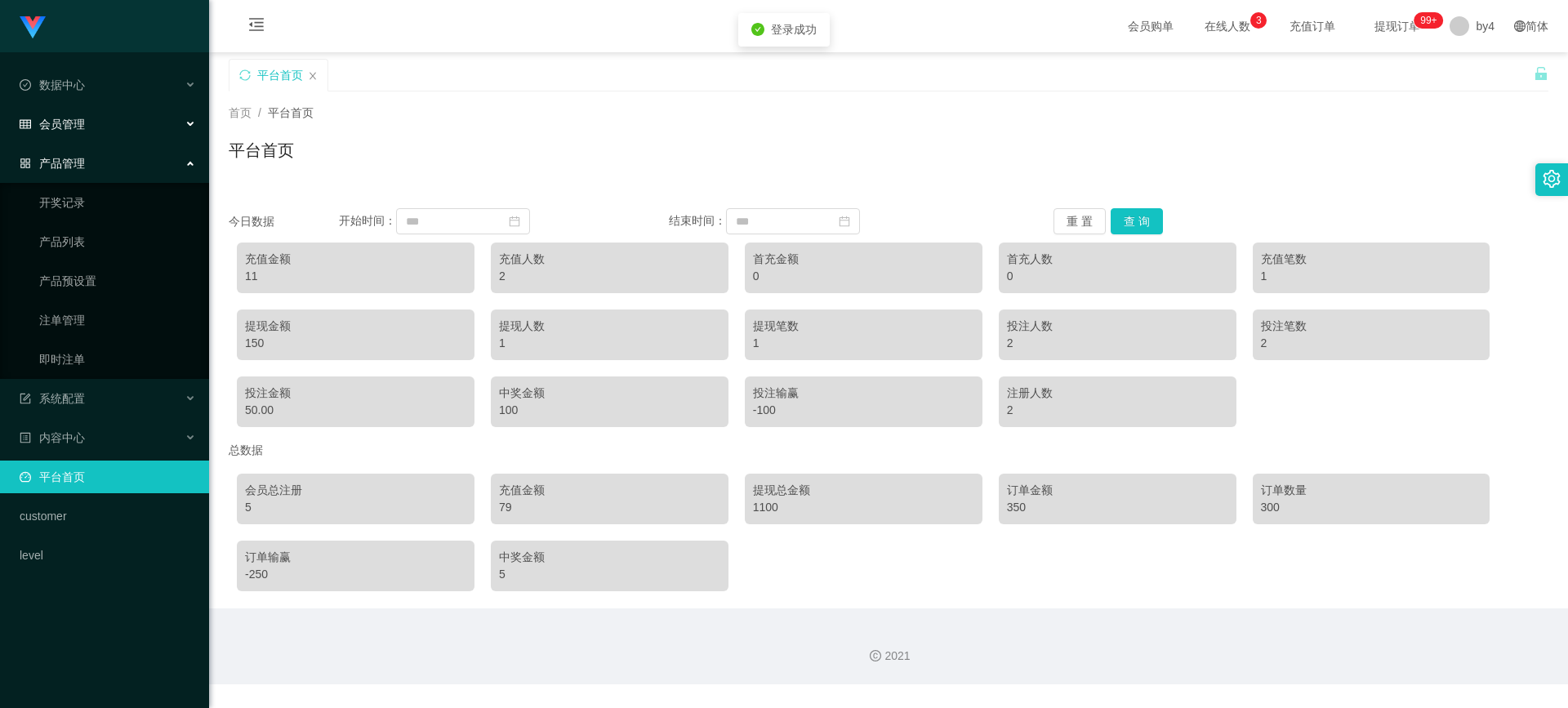
click at [98, 138] on div "会员管理" at bounding box center [104, 123] width 209 height 32
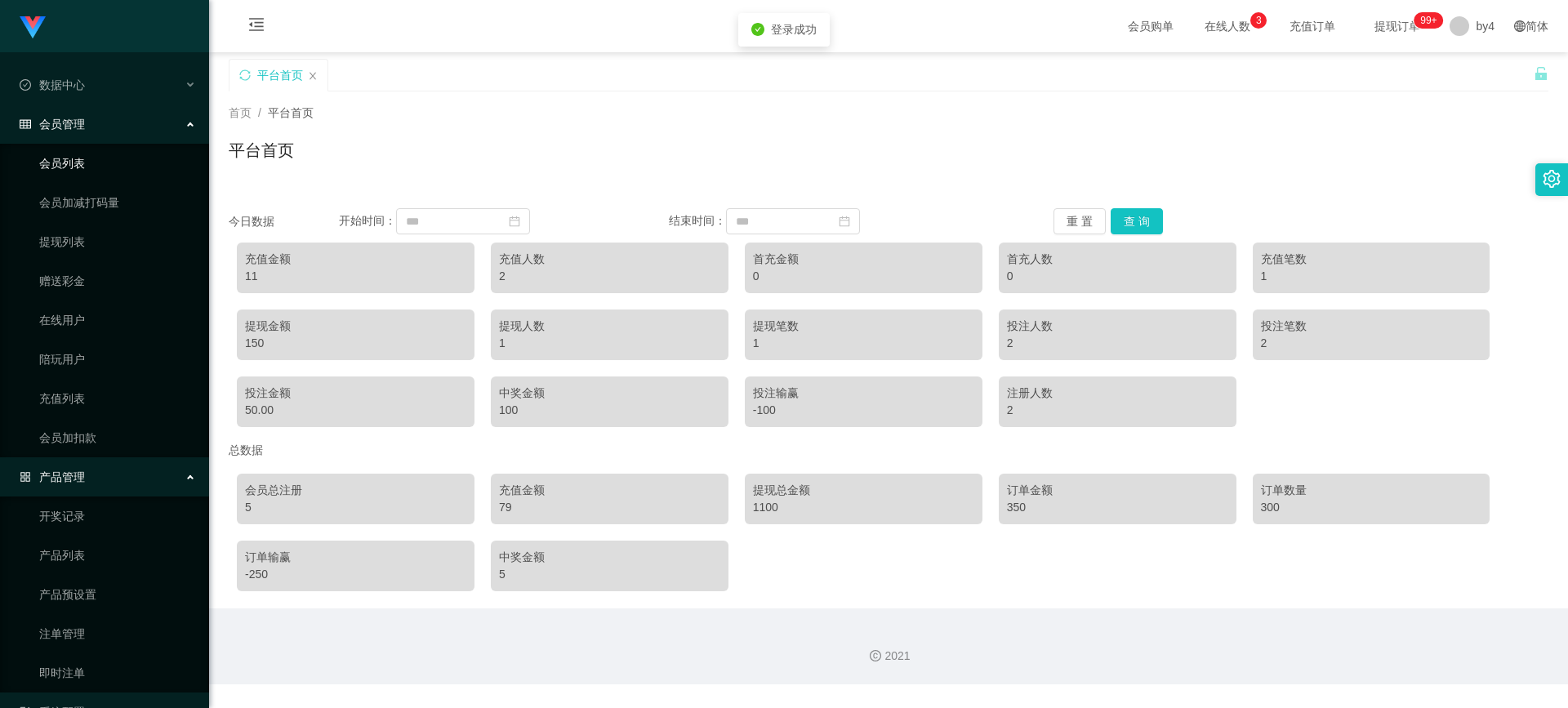
click at [87, 153] on link "会员列表" at bounding box center [117, 162] width 157 height 32
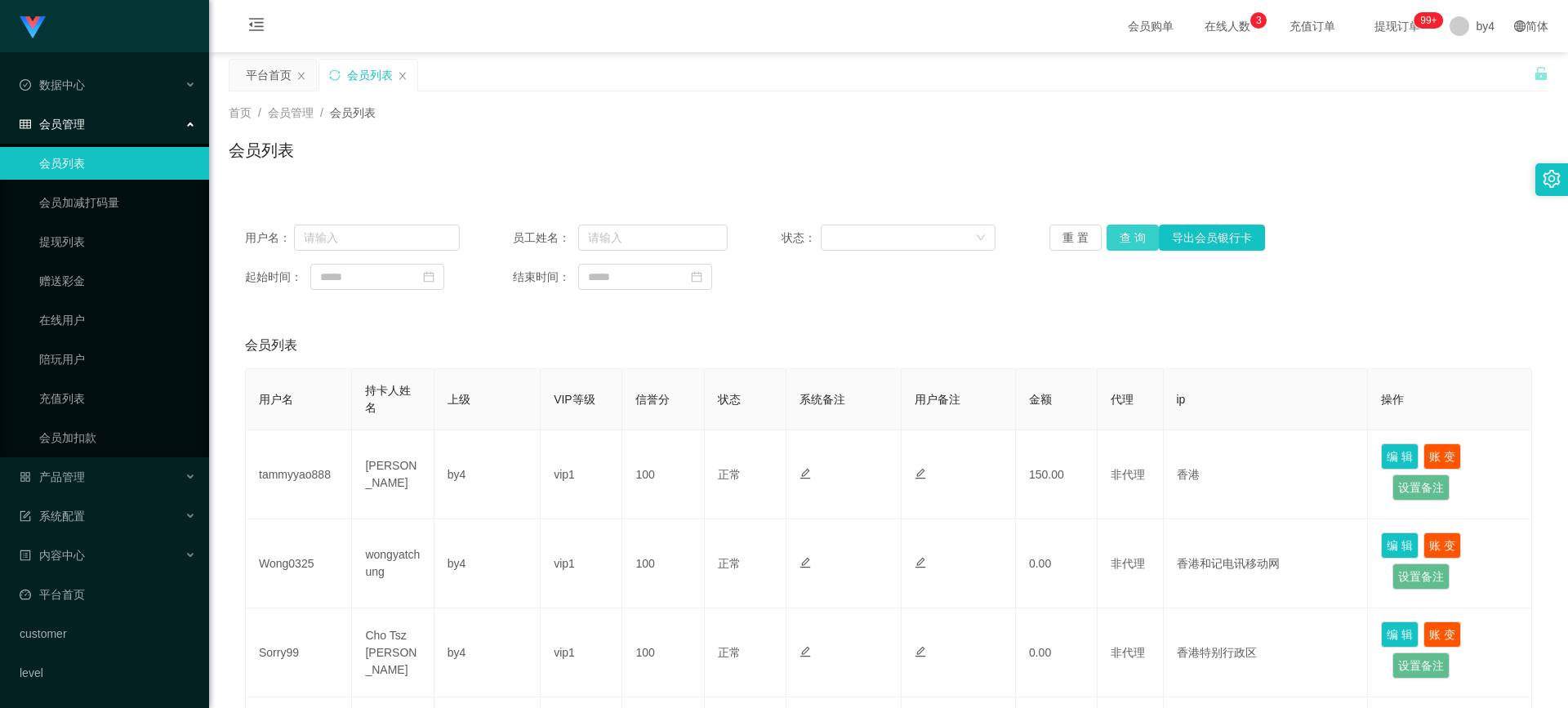
click at [1113, 239] on button "查 询" at bounding box center [1133, 237] width 52 height 27
click at [1113, 239] on div "重 置 查 询 导出会员银行卡" at bounding box center [1157, 237] width 215 height 27
click at [1113, 239] on button "查 询" at bounding box center [1133, 237] width 52 height 27
click at [78, 231] on link "提现列表" at bounding box center [117, 241] width 157 height 32
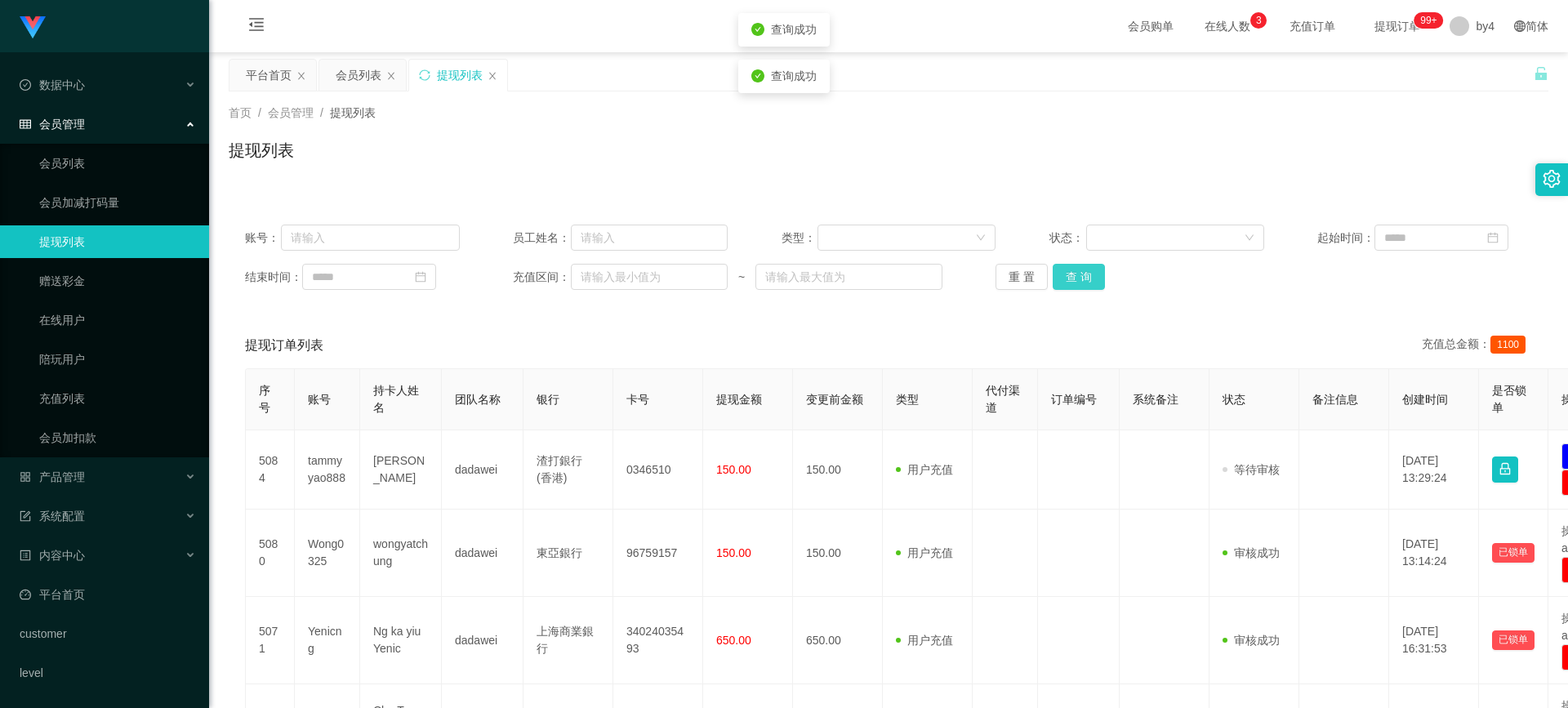
click at [1082, 270] on button "查 询" at bounding box center [1078, 277] width 52 height 27
click at [1082, 270] on div "重 置 查 询" at bounding box center [1103, 277] width 215 height 27
click at [1082, 270] on button "查 询" at bounding box center [1078, 277] width 52 height 27
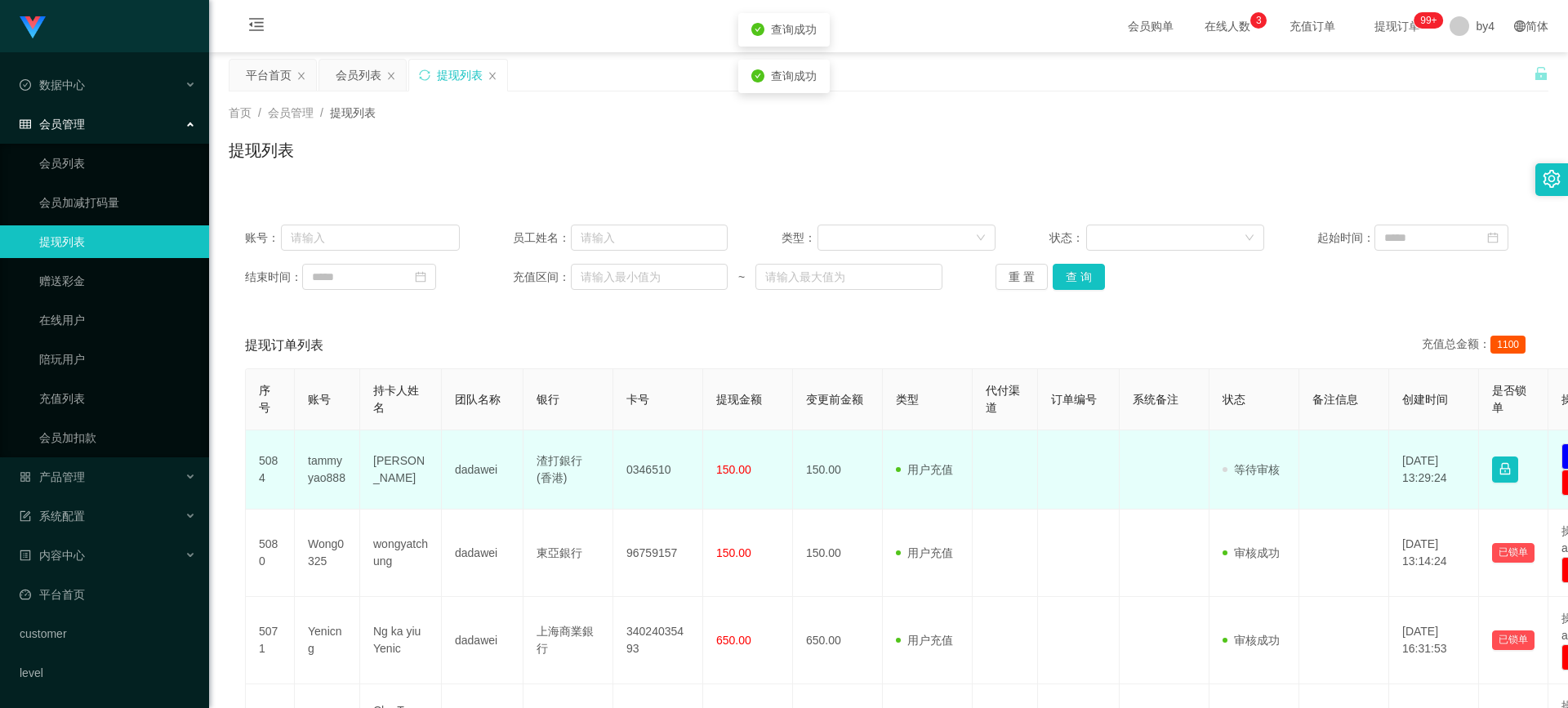
click at [308, 466] on td "tammyyao888" at bounding box center [327, 470] width 65 height 79
copy td "tammyyao888"
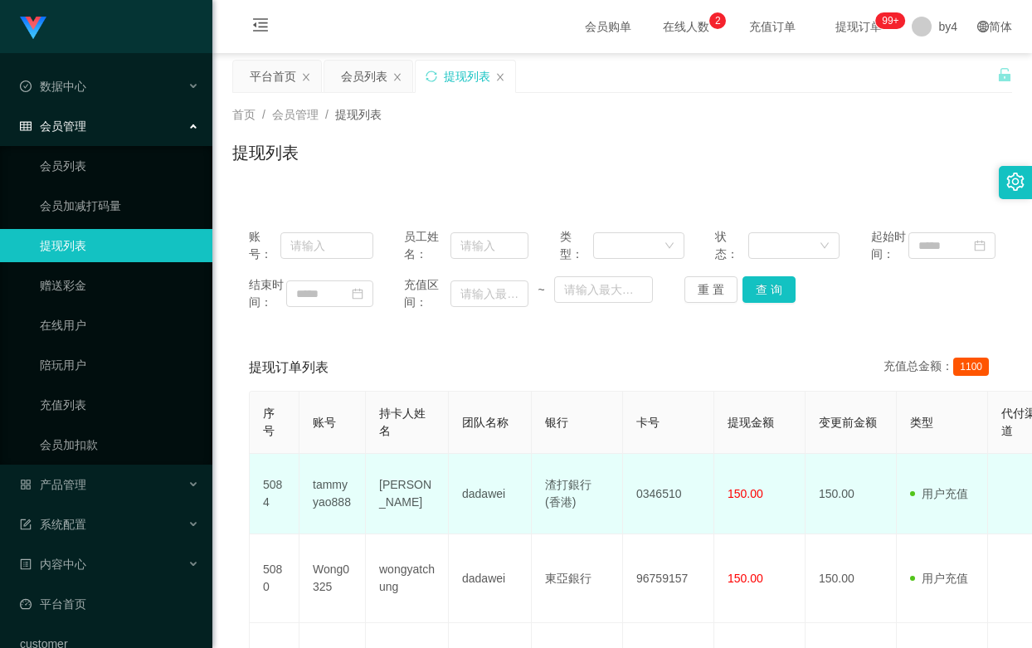
click at [377, 534] on td "[PERSON_NAME]" at bounding box center [407, 494] width 83 height 80
click at [390, 534] on td "[PERSON_NAME]" at bounding box center [407, 494] width 83 height 80
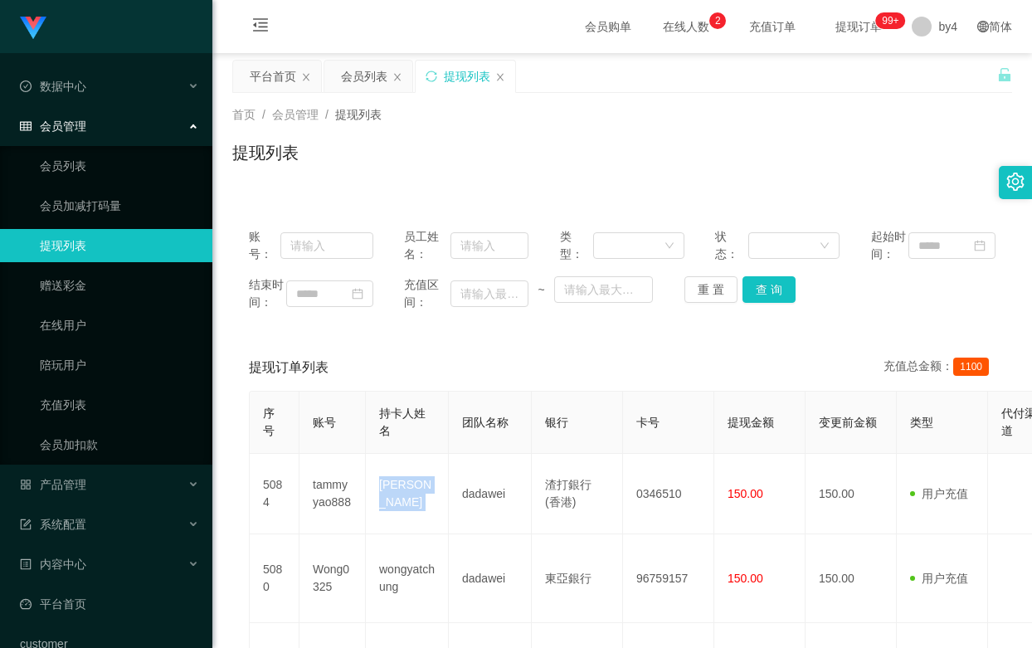
copy td "[PERSON_NAME]"
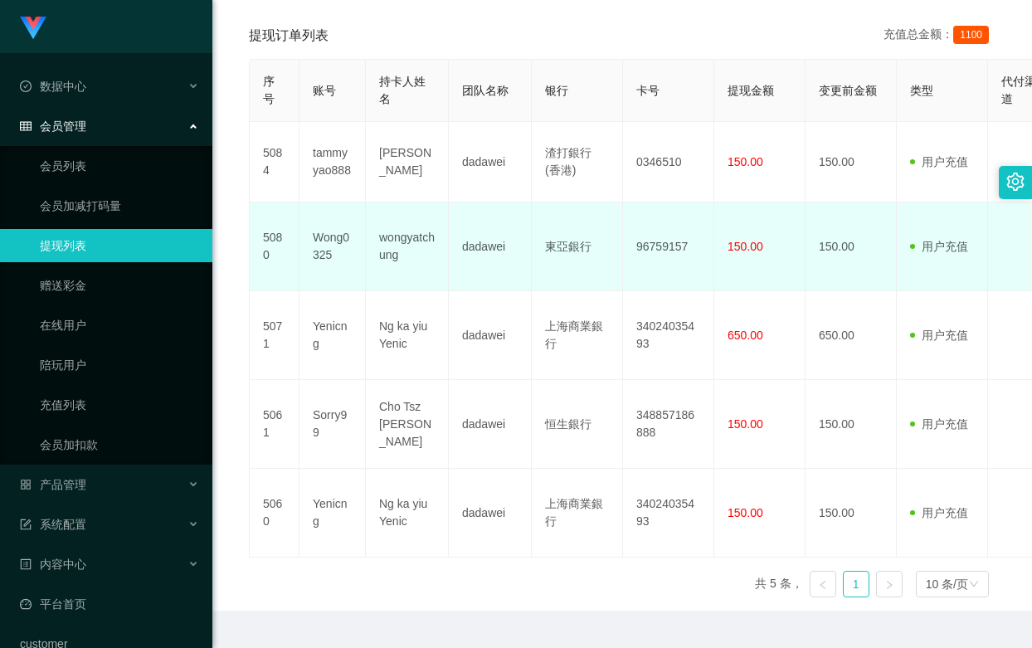
click at [407, 275] on td "wongyatchung" at bounding box center [407, 246] width 83 height 89
copy td "wongyatchung"
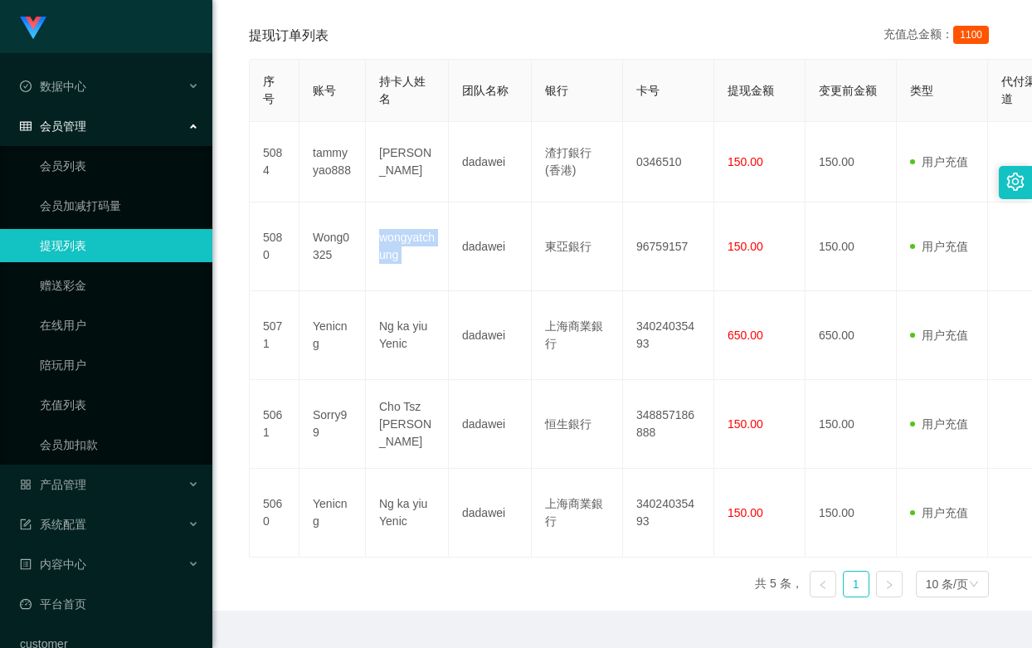
click at [123, 243] on link "提现列表" at bounding box center [119, 245] width 159 height 33
